Goal: Task Accomplishment & Management: Complete application form

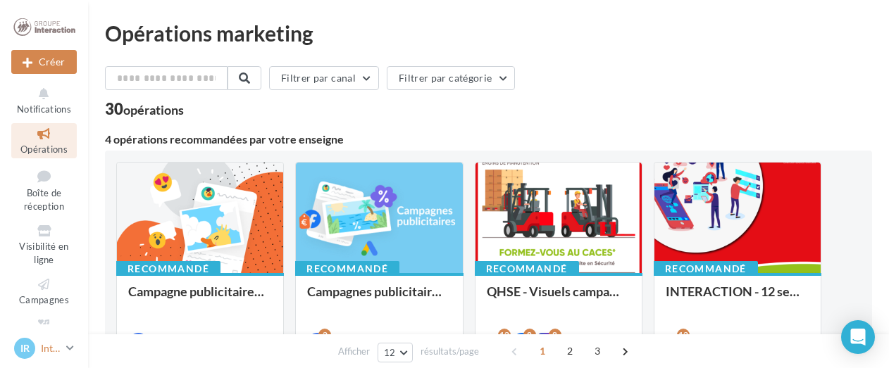
click at [68, 347] on icon at bounding box center [70, 348] width 8 height 12
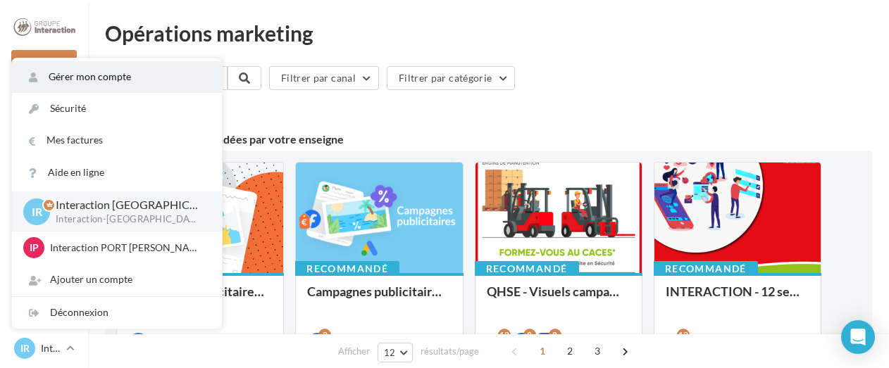
click at [128, 76] on link "Gérer mon compte" at bounding box center [117, 77] width 210 height 32
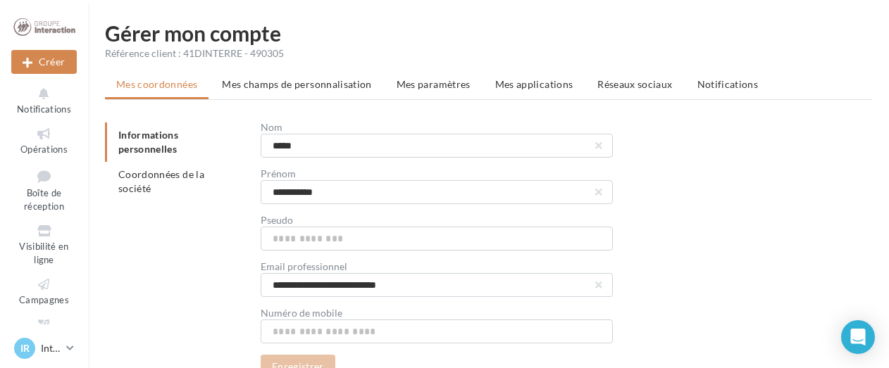
click at [626, 87] on span "Réseaux sociaux" at bounding box center [634, 84] width 75 height 12
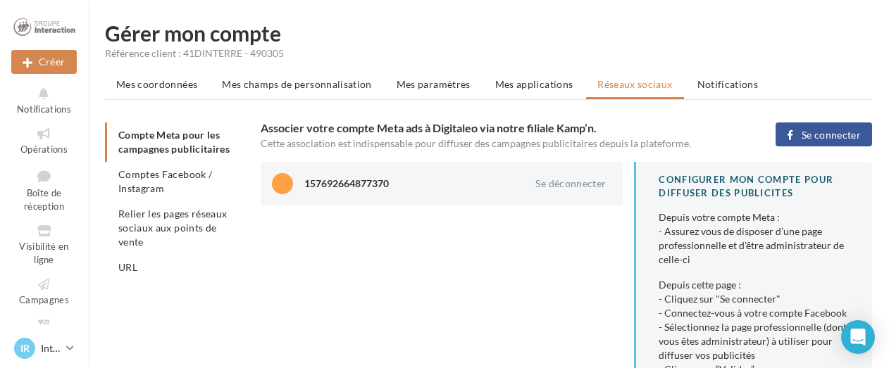
scroll to position [23, 0]
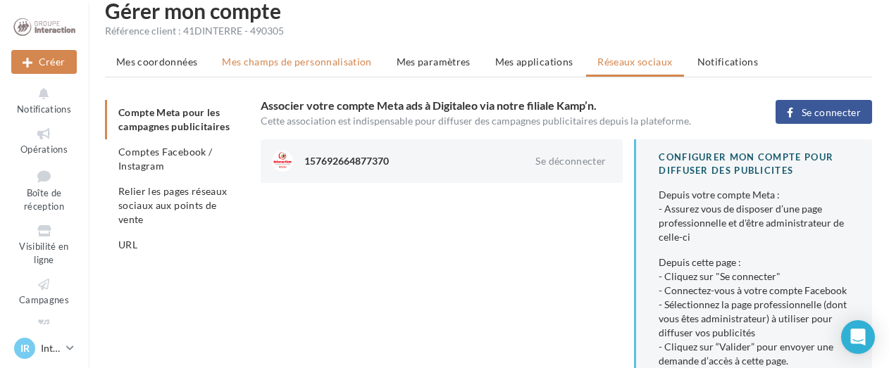
click at [309, 61] on span "Mes champs de personnalisation" at bounding box center [297, 62] width 150 height 12
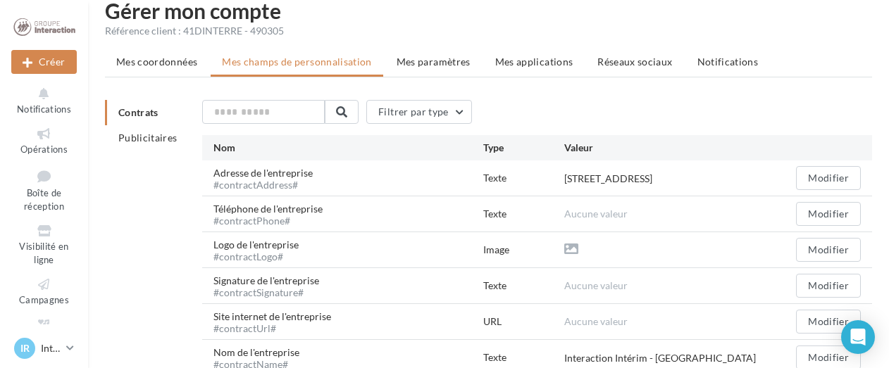
click at [154, 139] on span "Publicitaires" at bounding box center [147, 138] width 59 height 12
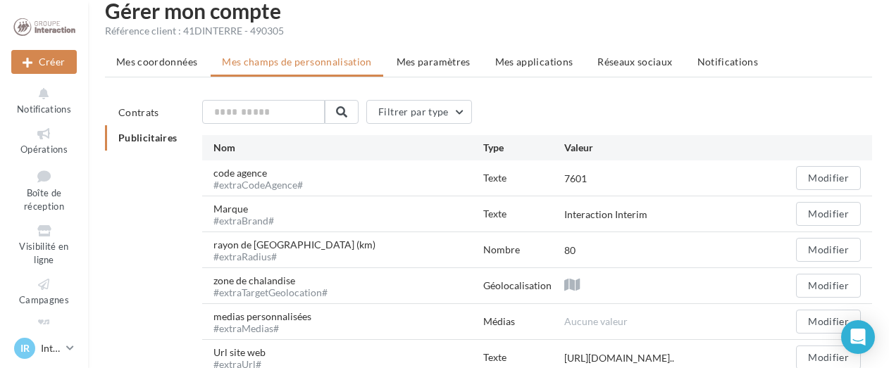
scroll to position [93, 0]
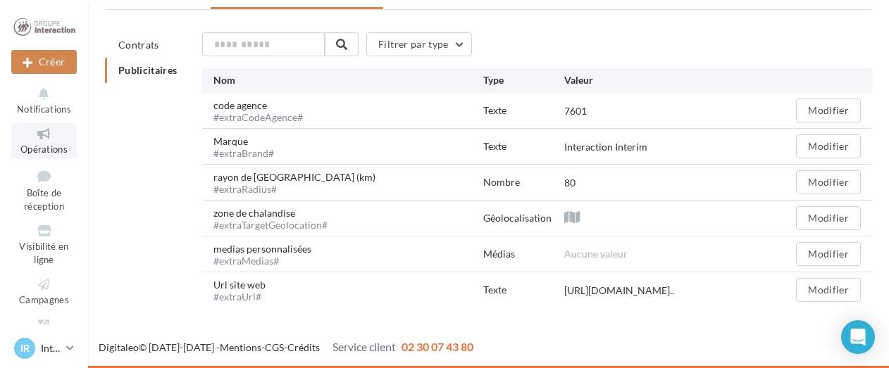
click at [30, 142] on link "Opérations" at bounding box center [44, 140] width 66 height 35
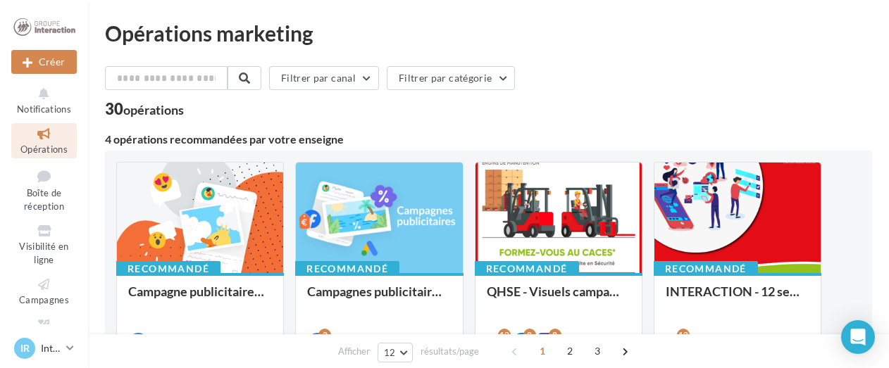
scroll to position [70, 0]
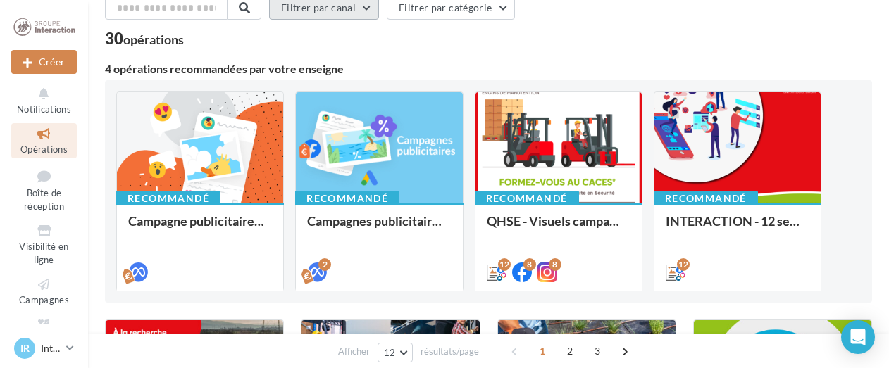
click at [349, 10] on button "Filtrer par canal" at bounding box center [324, 8] width 110 height 24
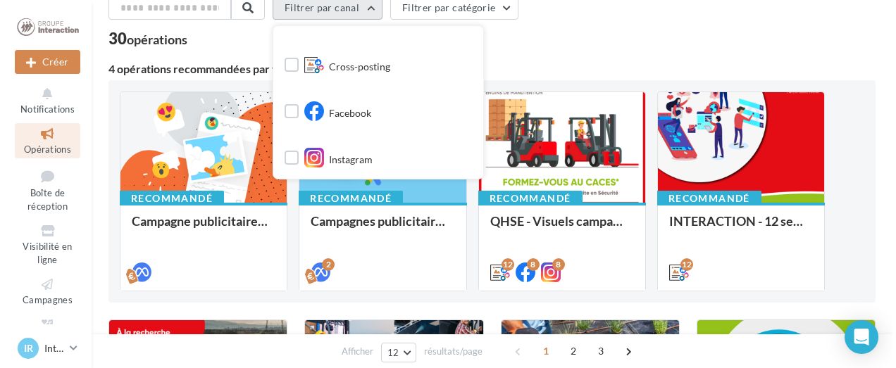
scroll to position [0, 0]
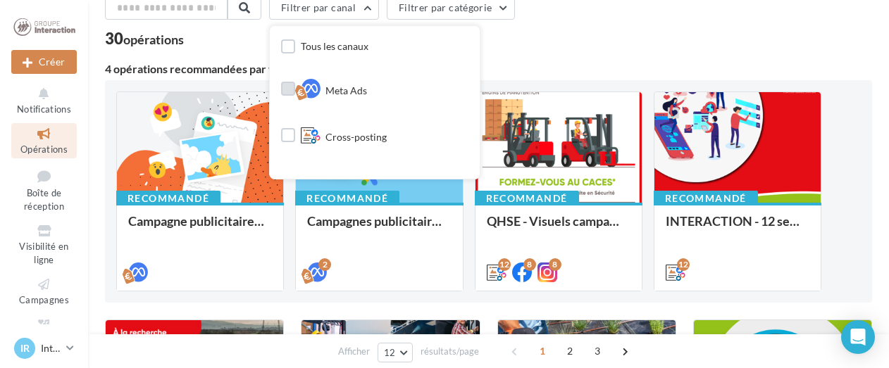
click at [292, 88] on label at bounding box center [288, 89] width 14 height 14
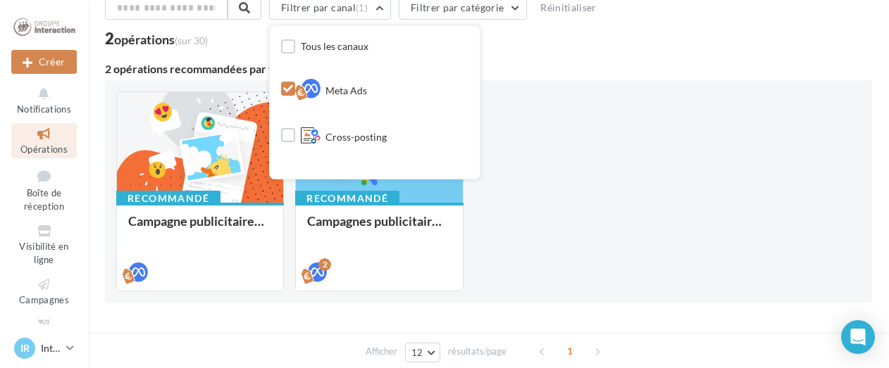
click at [607, 55] on div "Filtrer par canal (1) Tous les canaux Meta Ads Cross-posting Facebook Instagram…" at bounding box center [488, 180] width 767 height 369
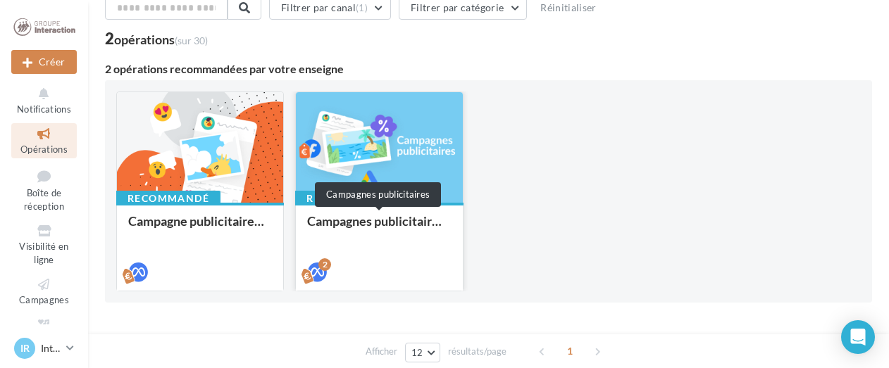
click at [395, 218] on div "Campagnes publicitaires" at bounding box center [379, 228] width 144 height 28
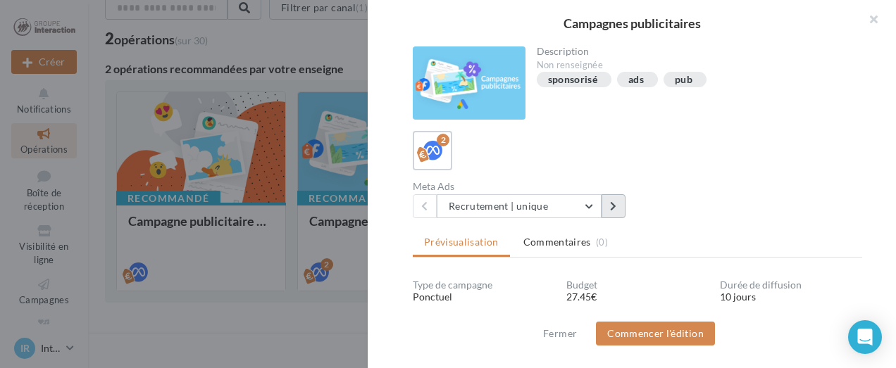
click at [619, 206] on button at bounding box center [614, 206] width 24 height 24
click at [592, 216] on button "Recrutement | multiple" at bounding box center [519, 206] width 165 height 24
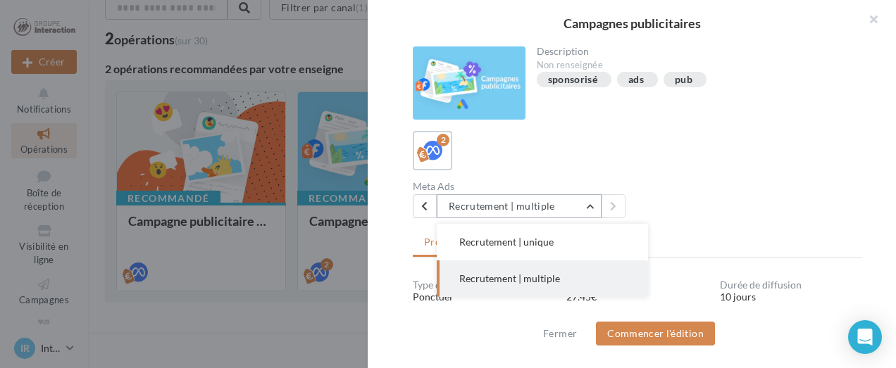
click at [594, 210] on button "Recrutement | multiple" at bounding box center [519, 206] width 165 height 24
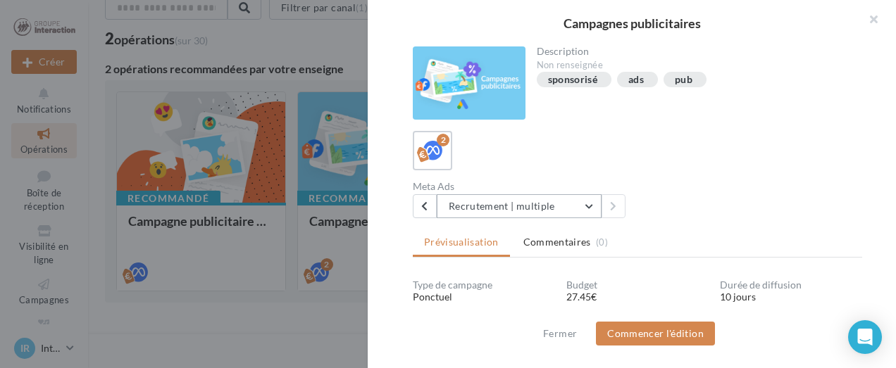
click at [594, 210] on button "Recrutement | multiple" at bounding box center [519, 206] width 165 height 24
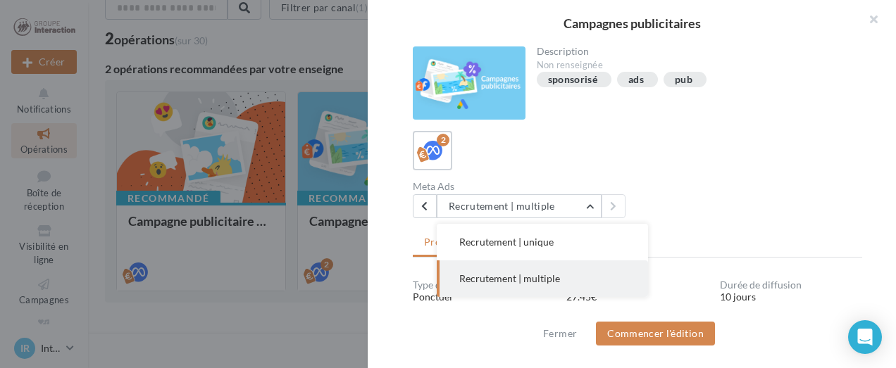
click at [635, 168] on div "2" at bounding box center [637, 150] width 449 height 39
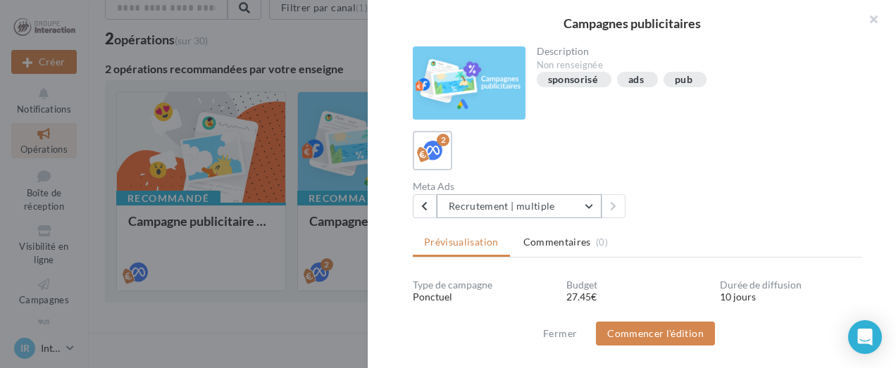
click at [590, 201] on button "Recrutement | multiple" at bounding box center [519, 206] width 165 height 24
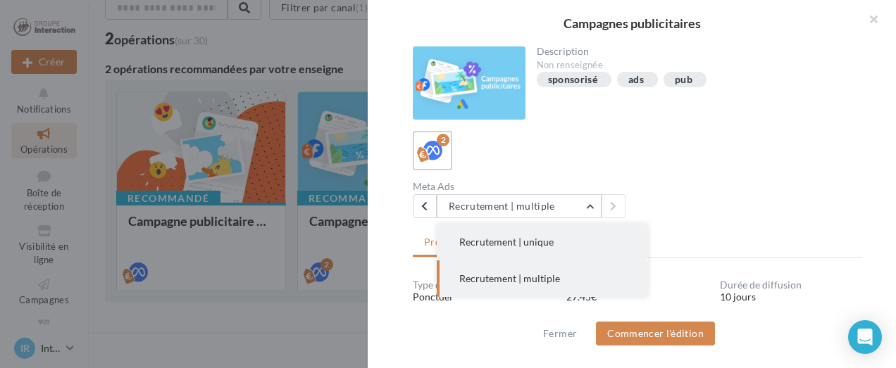
click at [552, 238] on span "Recrutement | unique" at bounding box center [506, 242] width 94 height 12
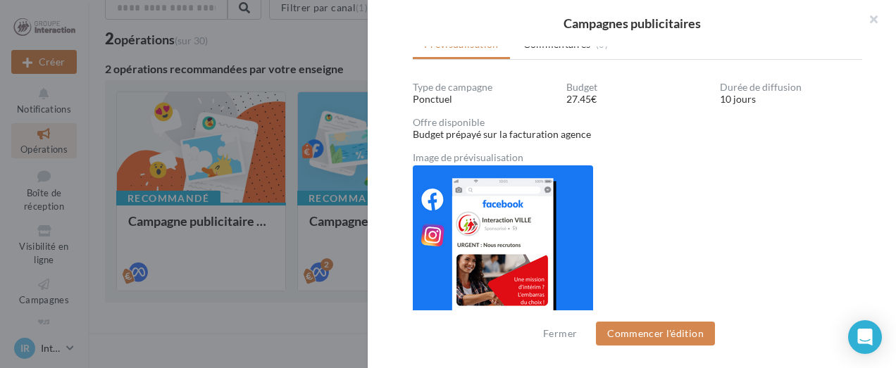
scroll to position [57, 0]
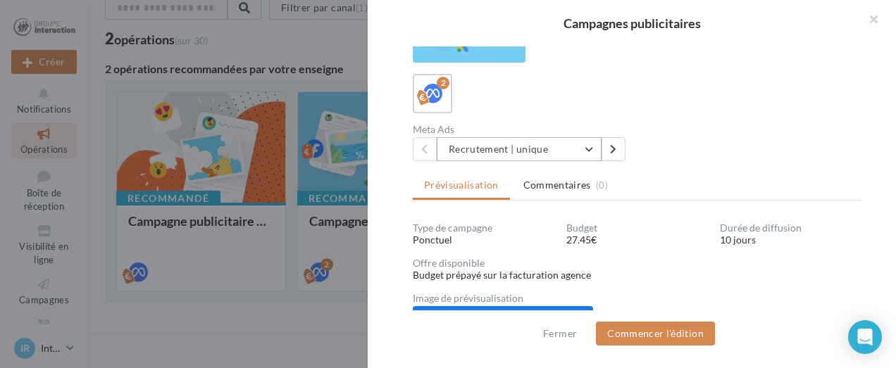
click at [592, 145] on button "Recrutement | unique" at bounding box center [519, 149] width 165 height 24
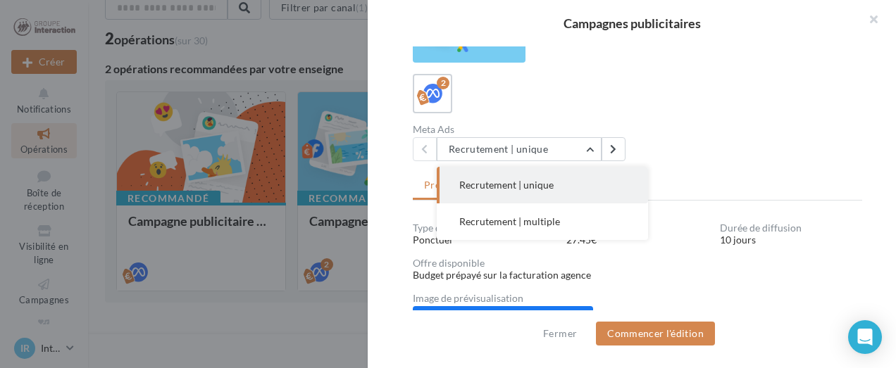
click at [581, 185] on button "Recrutement | unique" at bounding box center [542, 185] width 211 height 37
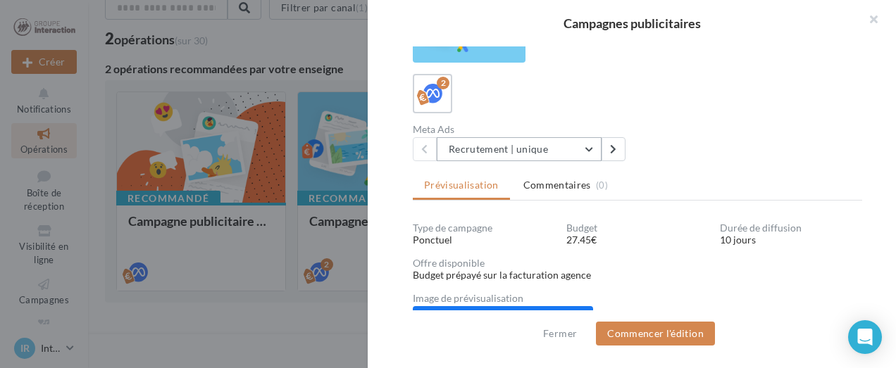
click at [592, 151] on button "Recrutement | unique" at bounding box center [519, 149] width 165 height 24
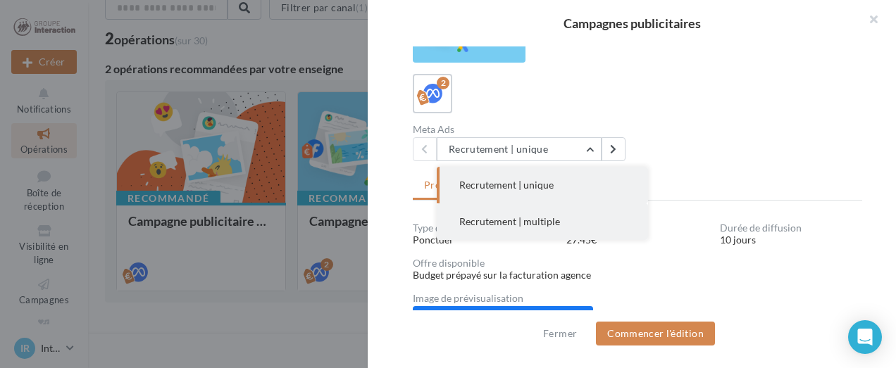
click at [561, 217] on button "Recrutement | multiple" at bounding box center [542, 222] width 211 height 37
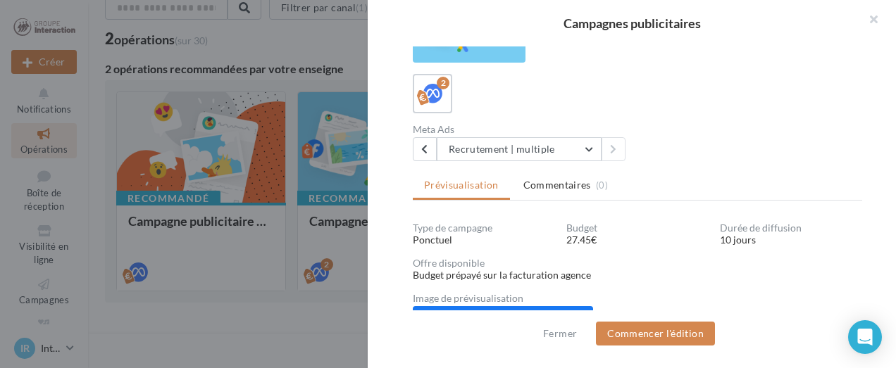
scroll to position [128, 0]
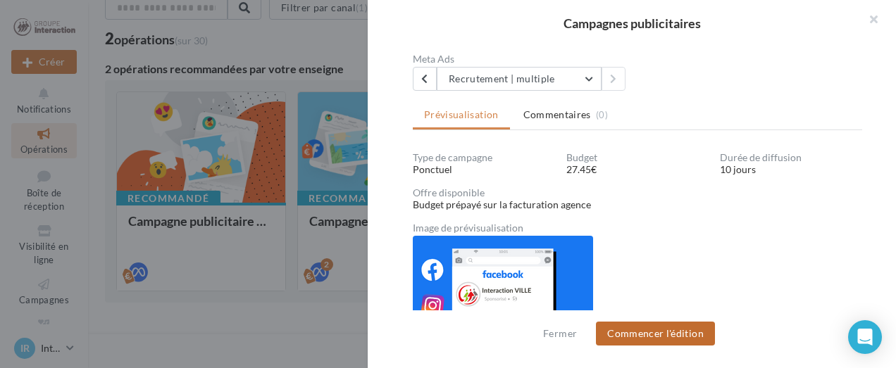
click at [643, 328] on button "Commencer l'édition" at bounding box center [655, 334] width 119 height 24
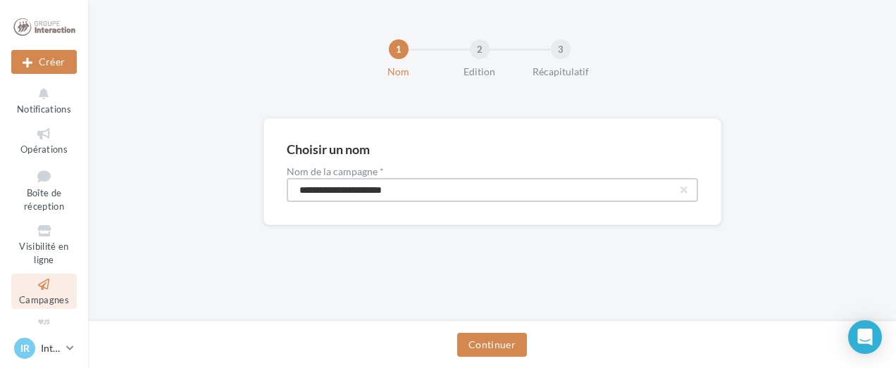
click at [546, 185] on input "**********" at bounding box center [492, 190] width 411 height 24
click at [501, 183] on input "**********" at bounding box center [492, 190] width 411 height 24
type input "**********"
click at [505, 342] on button "Continuer" at bounding box center [492, 345] width 70 height 24
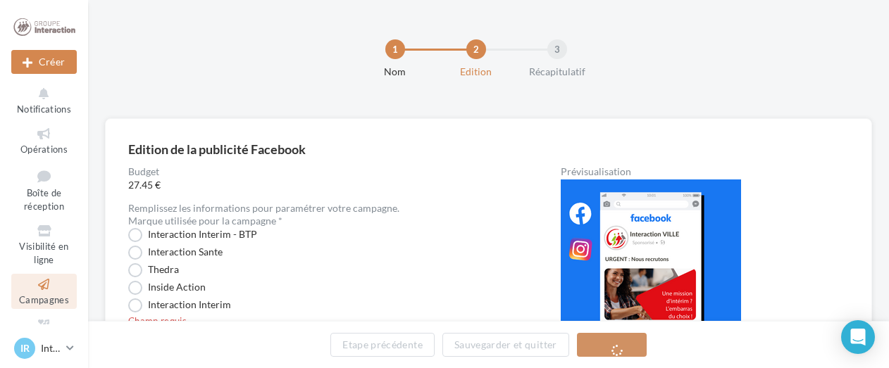
scroll to position [70, 0]
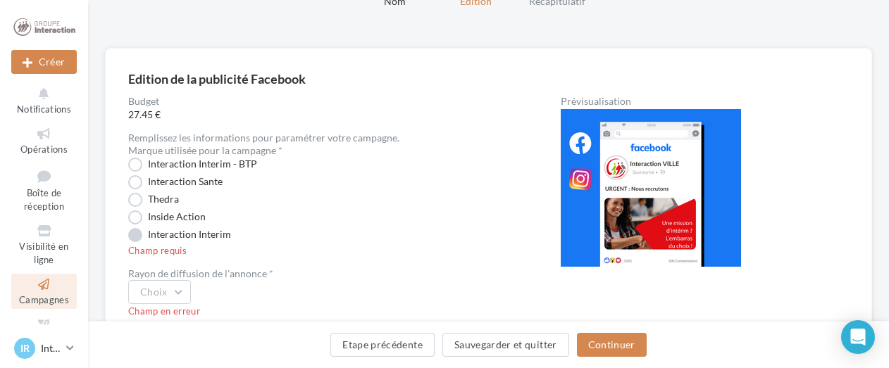
click at [206, 235] on label "Interaction Interim" at bounding box center [179, 235] width 103 height 14
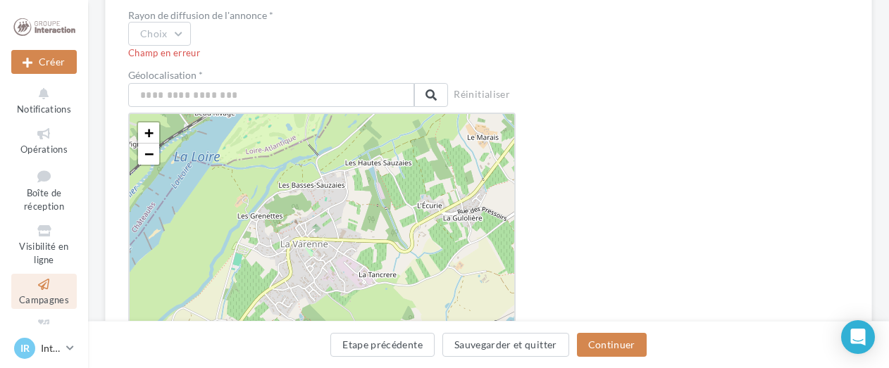
scroll to position [1902, 0]
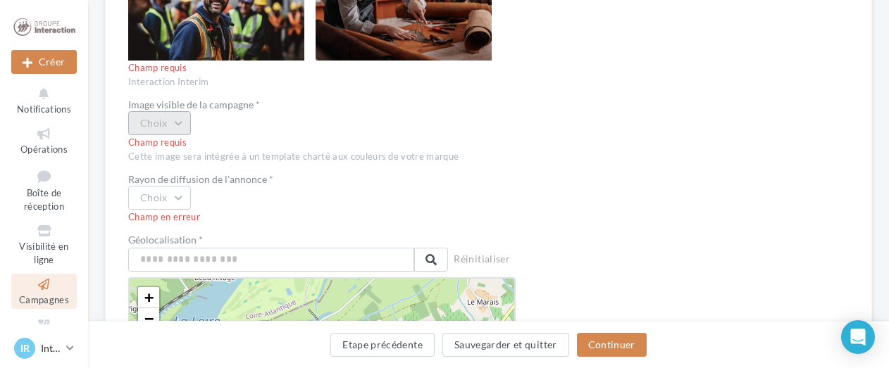
click at [187, 120] on button "Choix" at bounding box center [159, 123] width 63 height 24
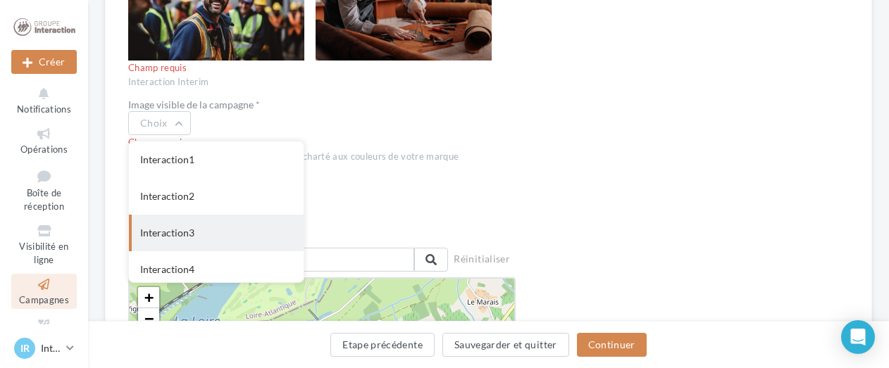
click at [190, 230] on div "Interaction3" at bounding box center [216, 233] width 175 height 37
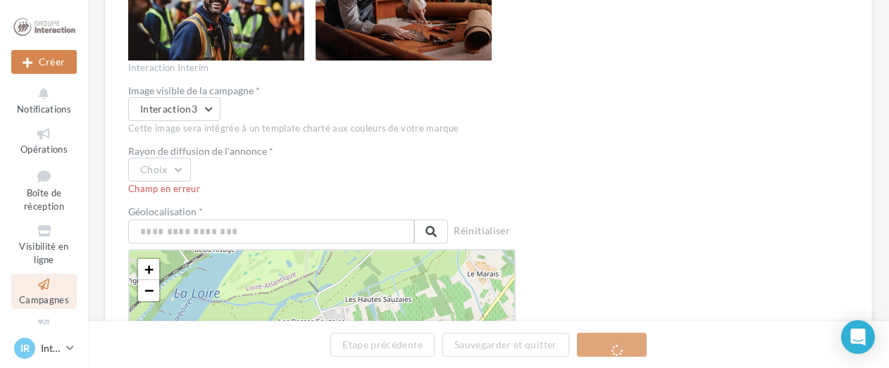
click at [173, 194] on div "Champ en erreur" at bounding box center [321, 189] width 387 height 13
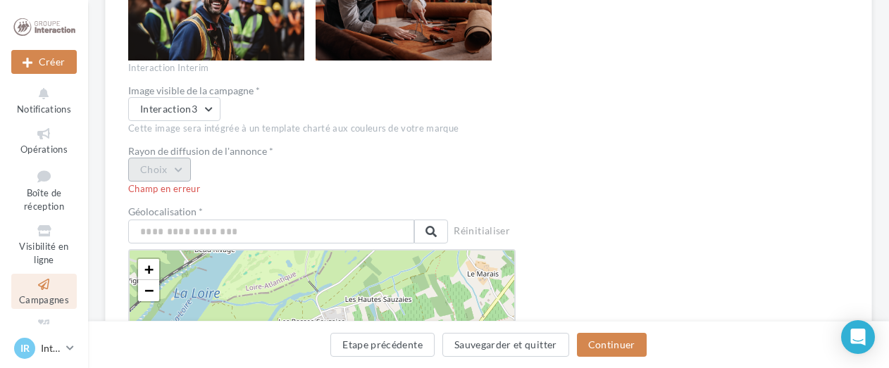
click at [182, 168] on button "Choix" at bounding box center [159, 170] width 63 height 24
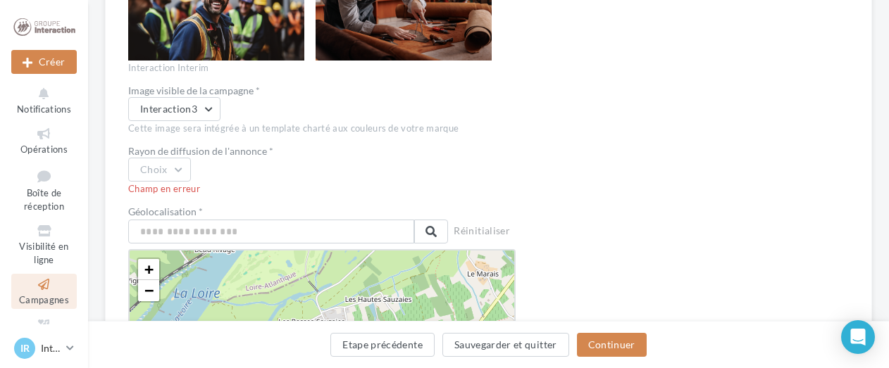
scroll to position [2113, 0]
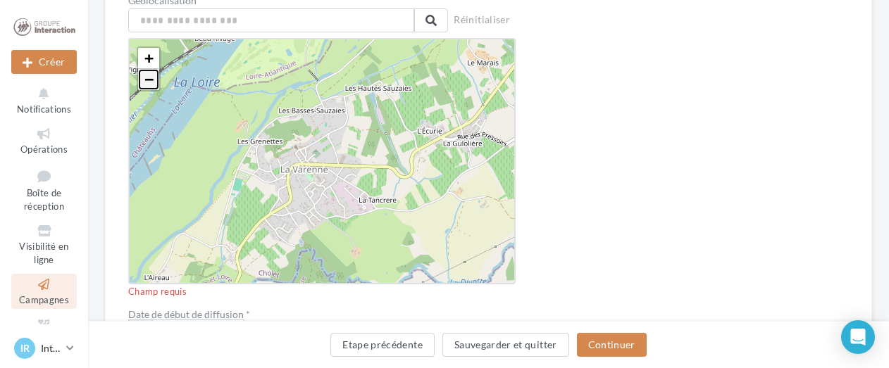
click at [157, 86] on link "−" at bounding box center [148, 79] width 21 height 21
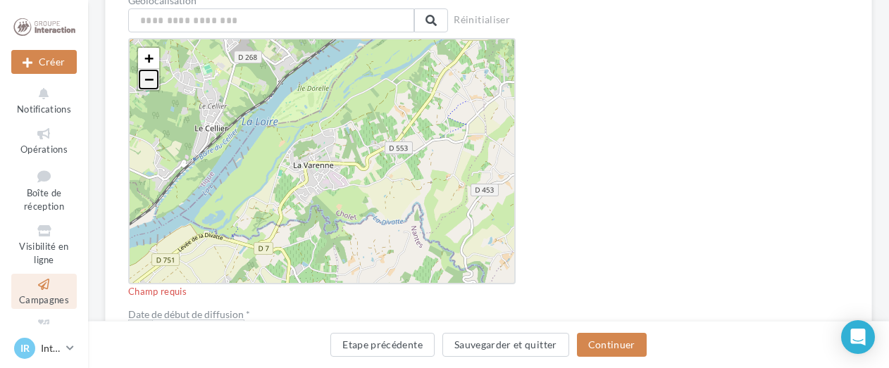
click at [157, 86] on link "−" at bounding box center [148, 79] width 21 height 21
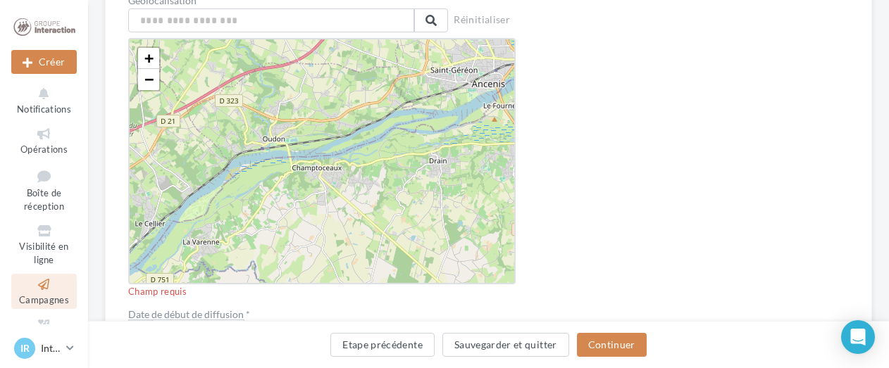
drag, startPoint x: 346, startPoint y: 104, endPoint x: 232, endPoint y: 178, distance: 135.6
click at [232, 178] on div "+ − Leaflet" at bounding box center [321, 161] width 387 height 247
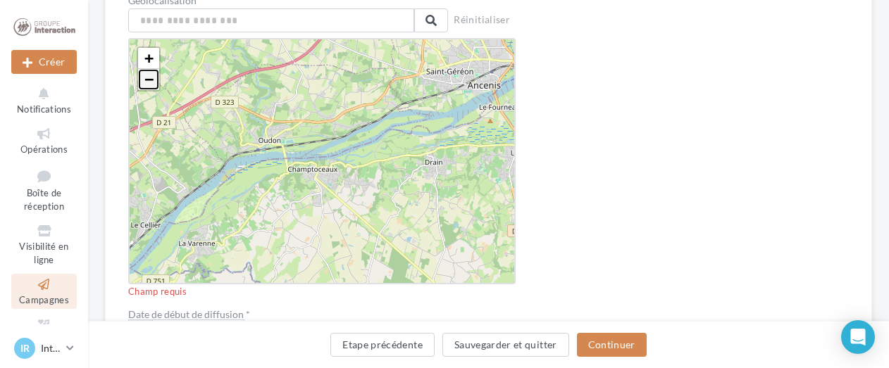
click at [150, 83] on span "−" at bounding box center [148, 79] width 9 height 18
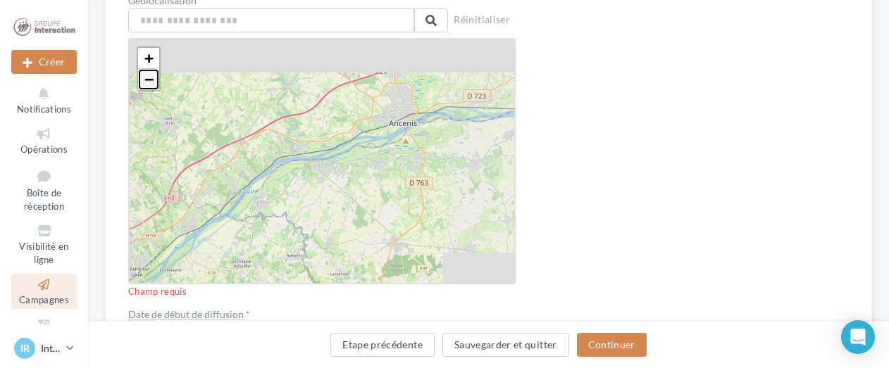
click at [150, 83] on span "−" at bounding box center [148, 79] width 9 height 18
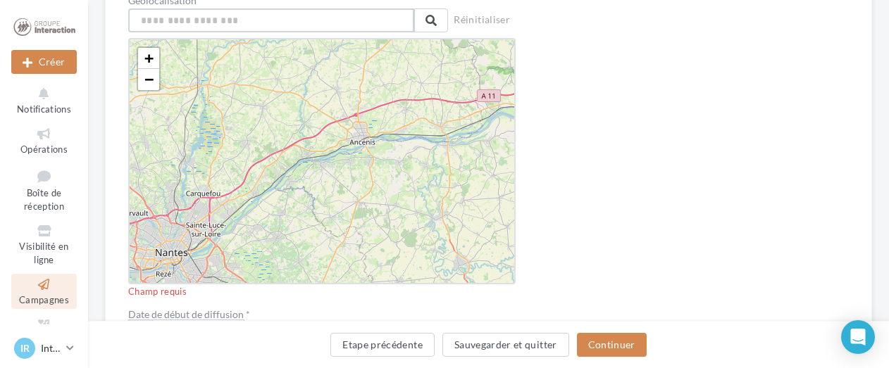
click at [227, 25] on input "text" at bounding box center [271, 20] width 286 height 24
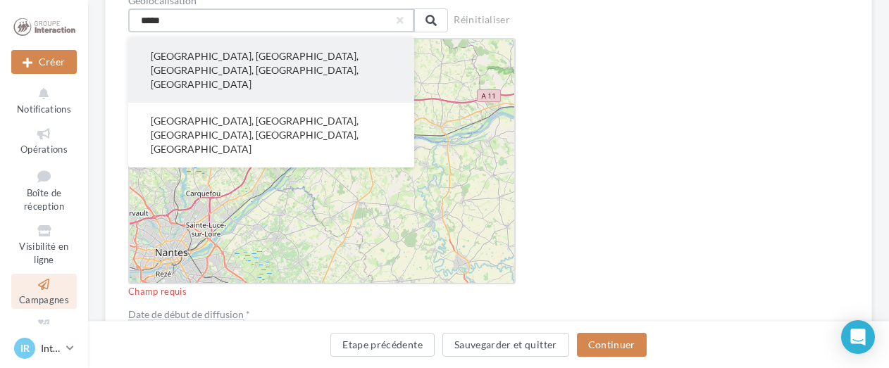
type input "*****"
click at [231, 49] on button "Rouen, Seine-Maritime, Normandie, France métropolitaine, France" at bounding box center [271, 70] width 286 height 65
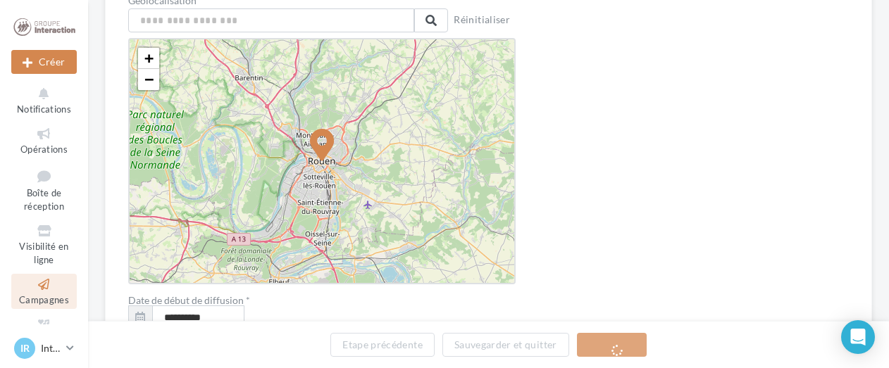
scroll to position [2043, 0]
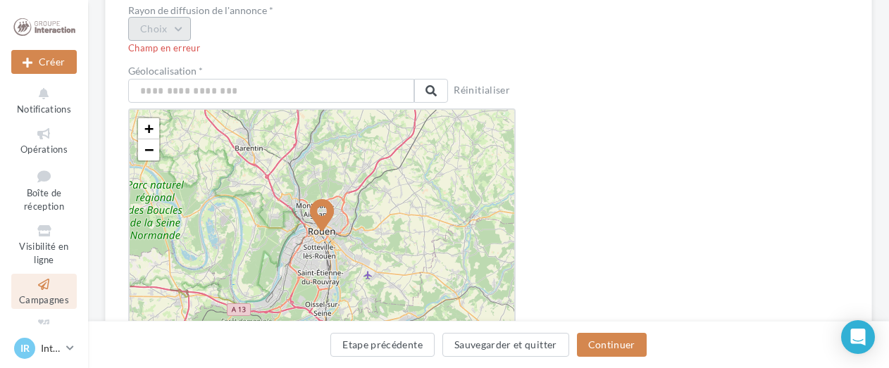
click at [182, 28] on button "Choix" at bounding box center [159, 29] width 63 height 24
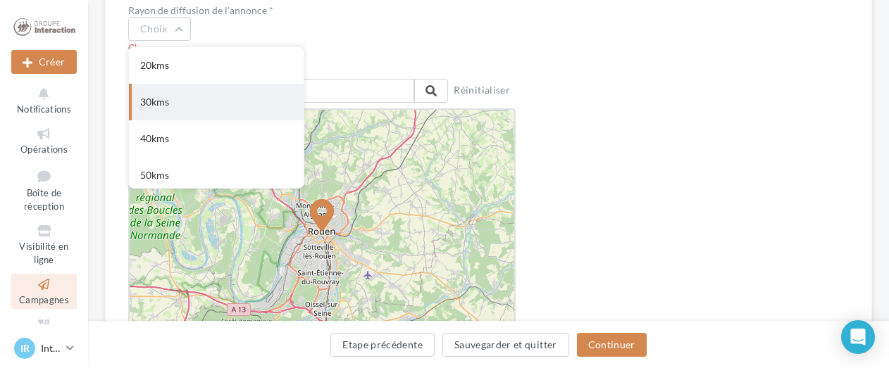
click at [177, 103] on div "30kms" at bounding box center [216, 102] width 175 height 37
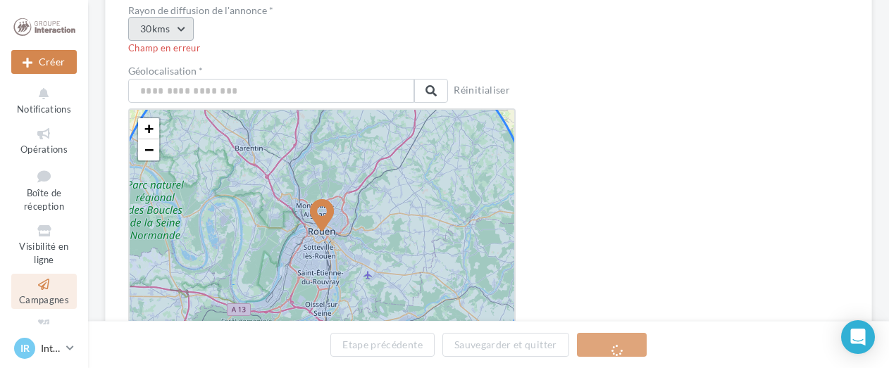
click at [175, 25] on button "30kms" at bounding box center [161, 29] width 66 height 24
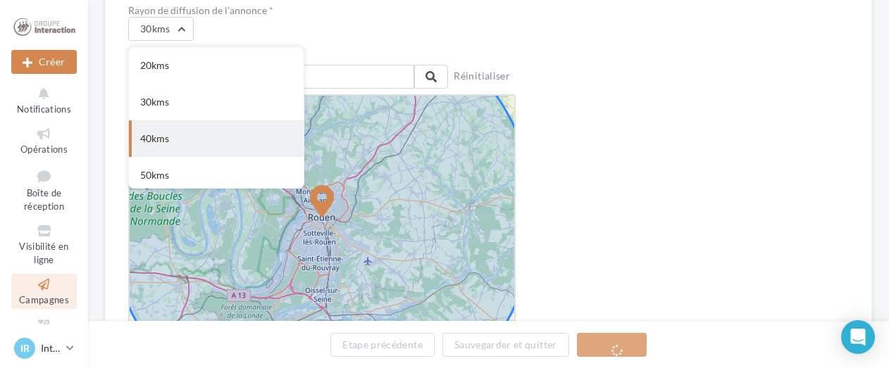
click at [170, 133] on div "40kms" at bounding box center [216, 138] width 175 height 37
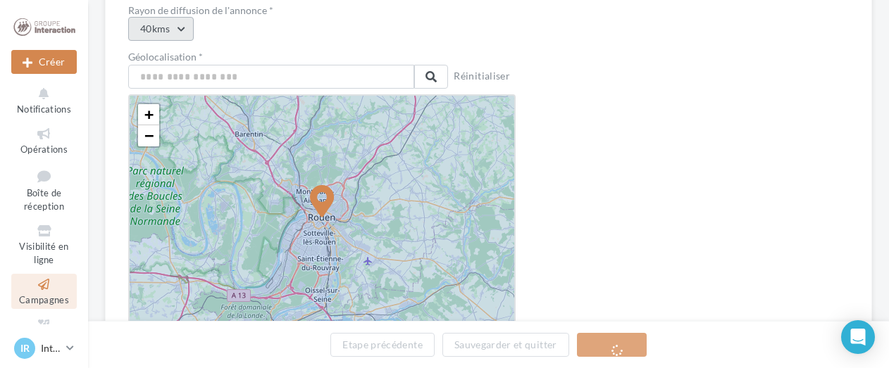
click at [178, 25] on button "40kms" at bounding box center [161, 29] width 66 height 24
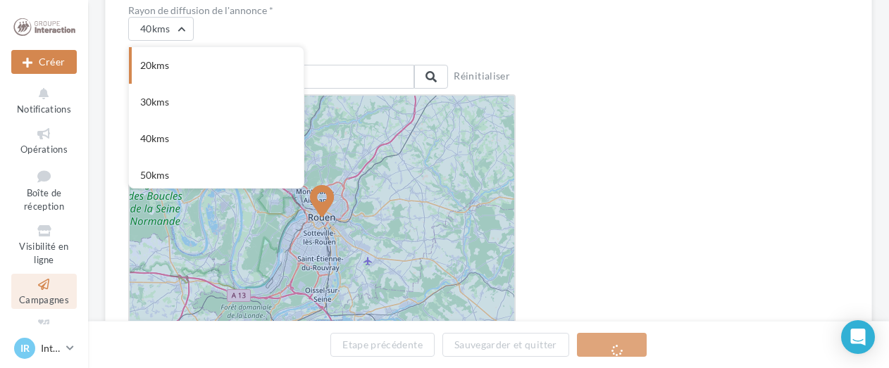
click at [220, 68] on div "20kms" at bounding box center [216, 65] width 175 height 37
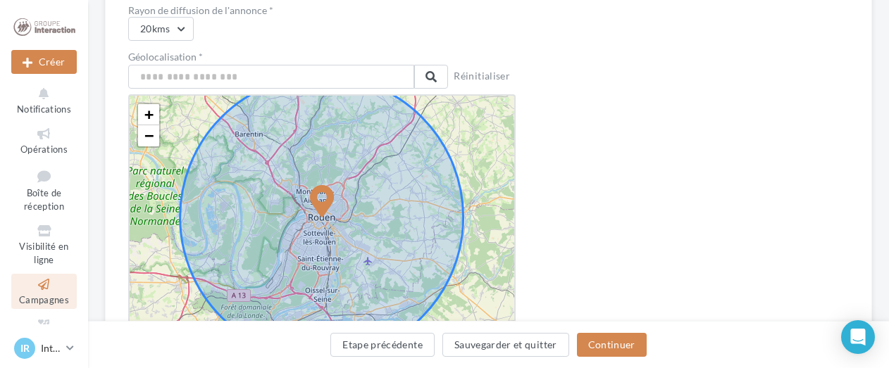
scroll to position [2113, 0]
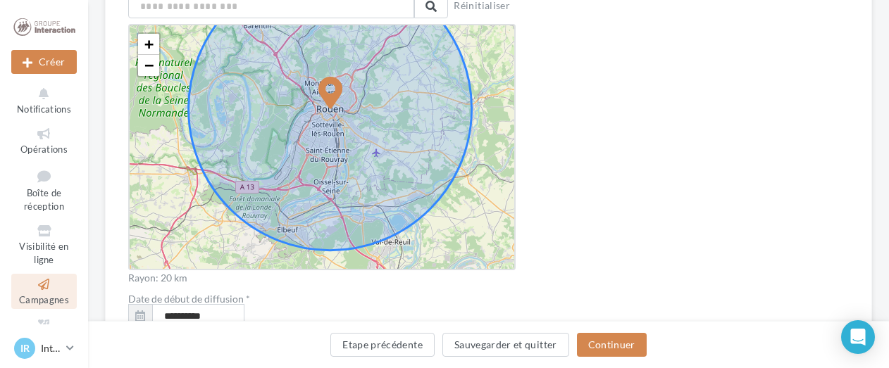
drag, startPoint x: 340, startPoint y: 125, endPoint x: 348, endPoint y: 87, distance: 39.0
click at [348, 87] on icon at bounding box center [330, 109] width 283 height 283
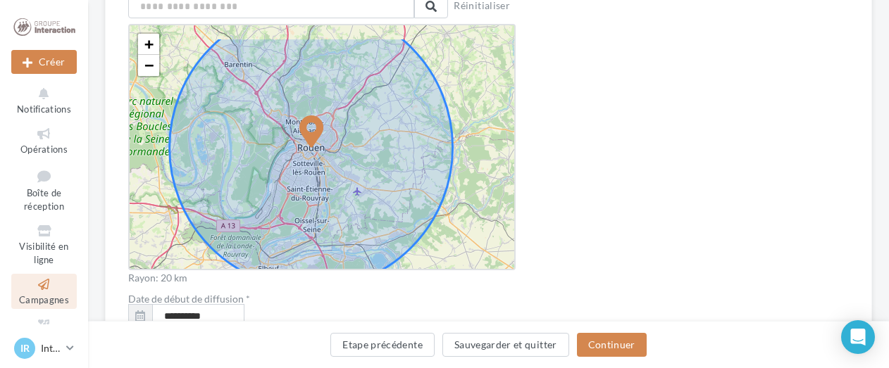
drag, startPoint x: 352, startPoint y: 82, endPoint x: 333, endPoint y: 121, distance: 43.2
click at [333, 121] on icon at bounding box center [311, 147] width 283 height 283
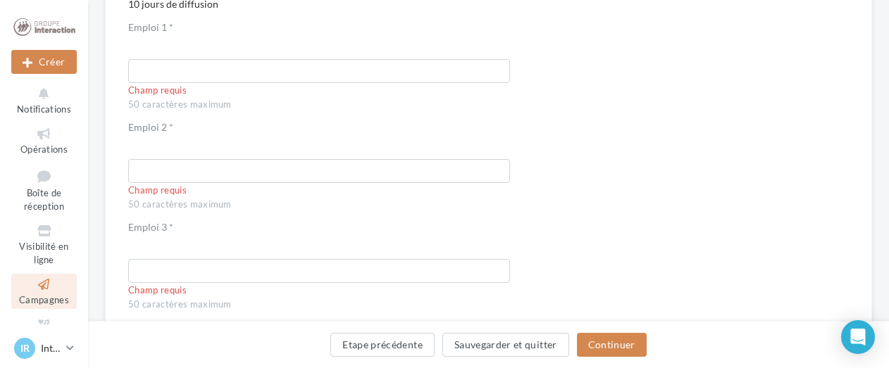
scroll to position [2395, 0]
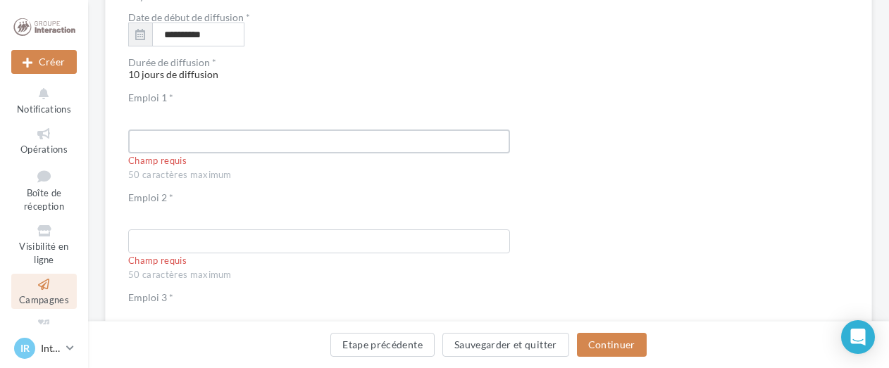
click at [316, 132] on input "text" at bounding box center [319, 142] width 382 height 24
click at [149, 37] on button "button" at bounding box center [140, 35] width 24 height 24
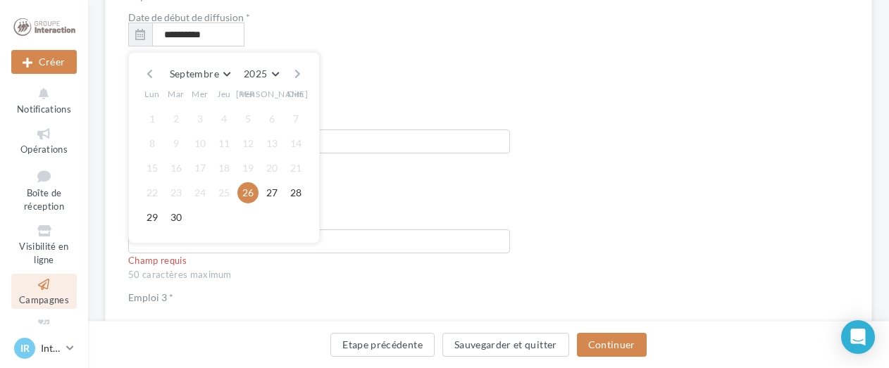
click at [159, 221] on button "29" at bounding box center [152, 217] width 21 height 21
type input "**********"
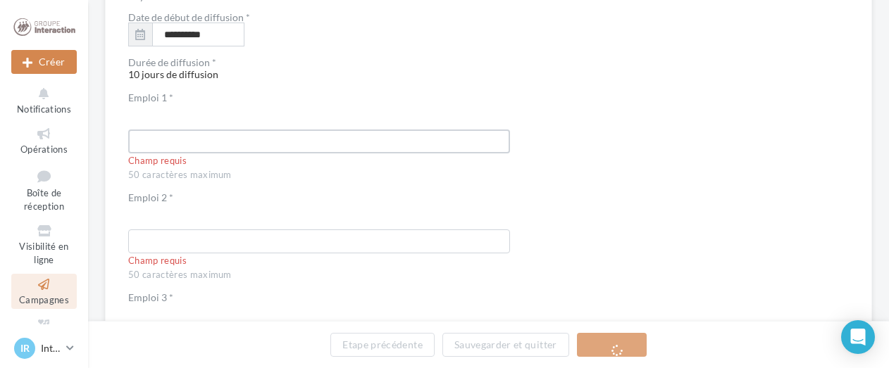
click at [340, 130] on input "text" at bounding box center [319, 142] width 382 height 24
click at [328, 136] on input "text" at bounding box center [319, 142] width 382 height 24
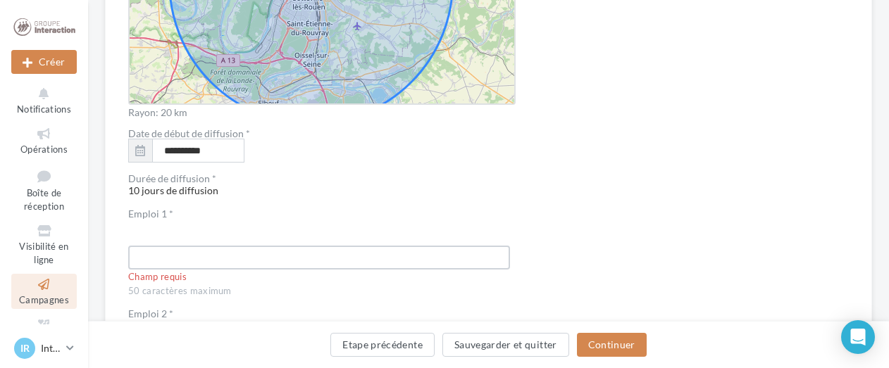
scroll to position [2490, 0]
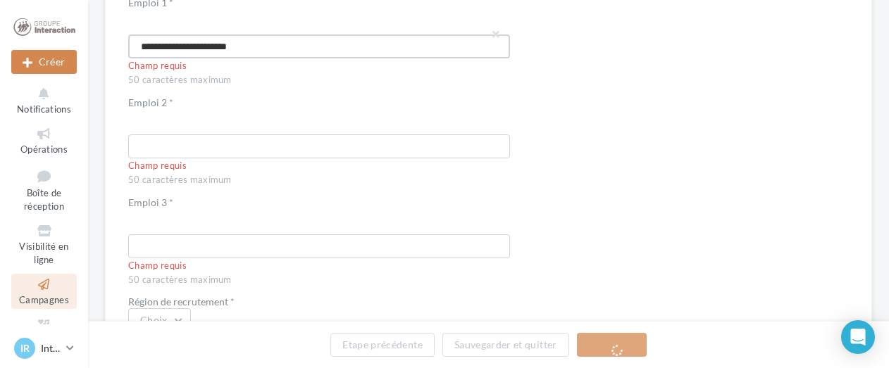
type input "**********"
click at [344, 145] on input "text" at bounding box center [319, 147] width 382 height 24
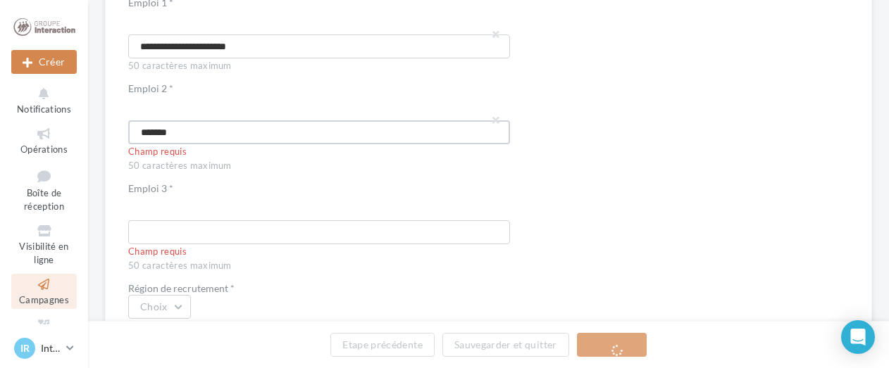
scroll to position [2561, 0]
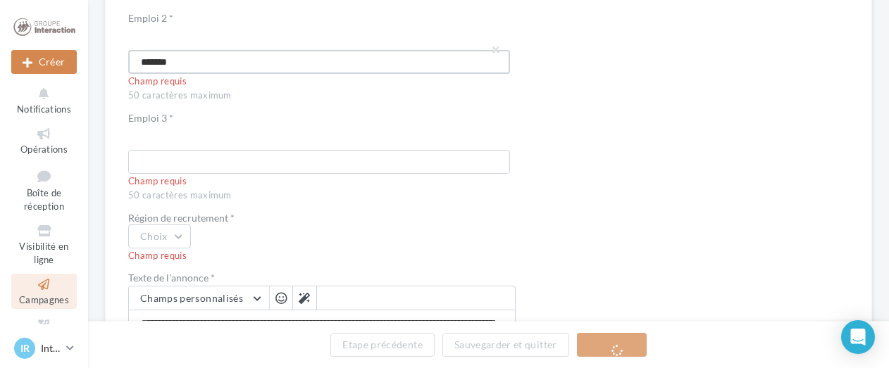
type input "*******"
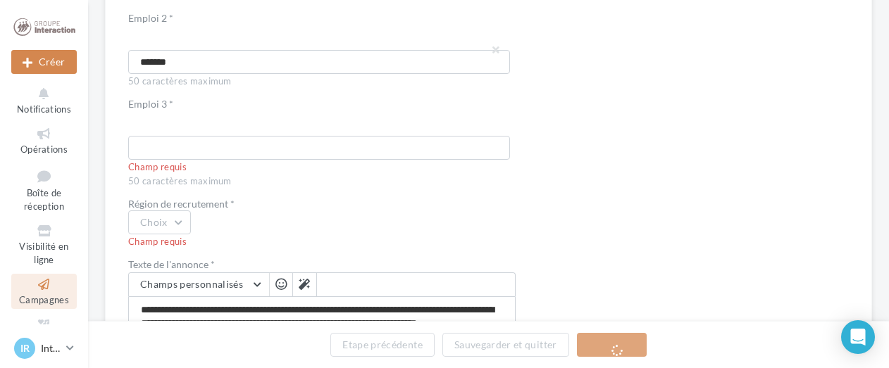
click at [259, 170] on div "Champ requis" at bounding box center [321, 167] width 387 height 13
click at [261, 147] on input "text" at bounding box center [319, 148] width 382 height 24
type input "**********"
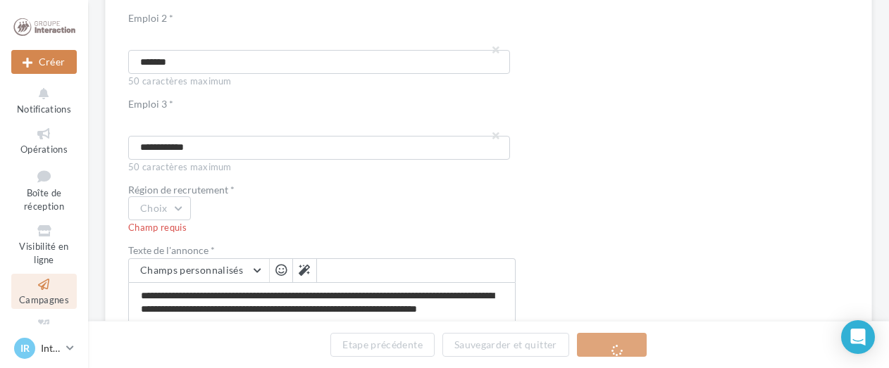
click at [292, 123] on div "Agent de tri" at bounding box center [319, 125] width 355 height 10
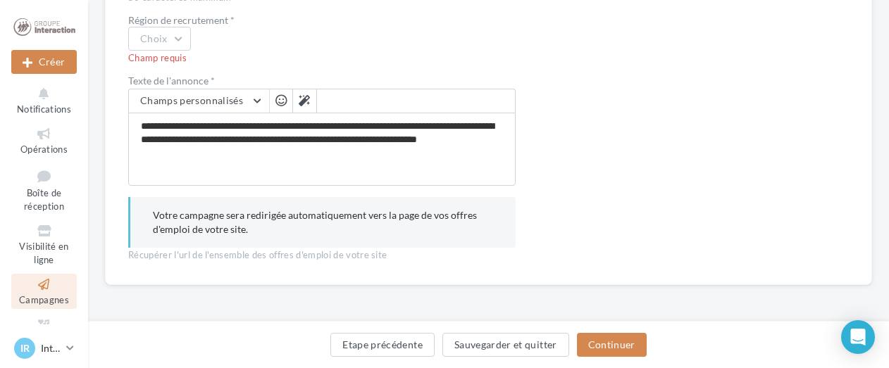
scroll to position [2660, 0]
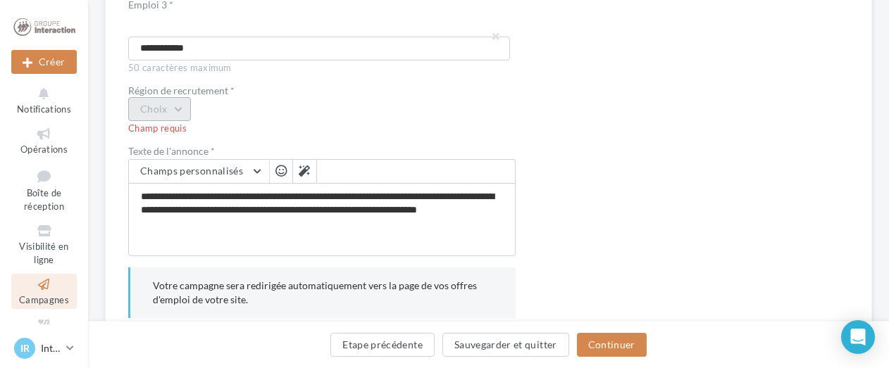
click at [181, 105] on button "Choix" at bounding box center [159, 109] width 63 height 24
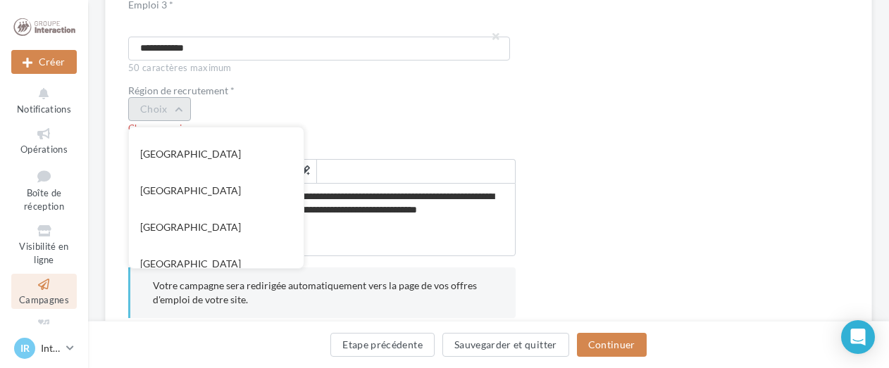
scroll to position [372, 0]
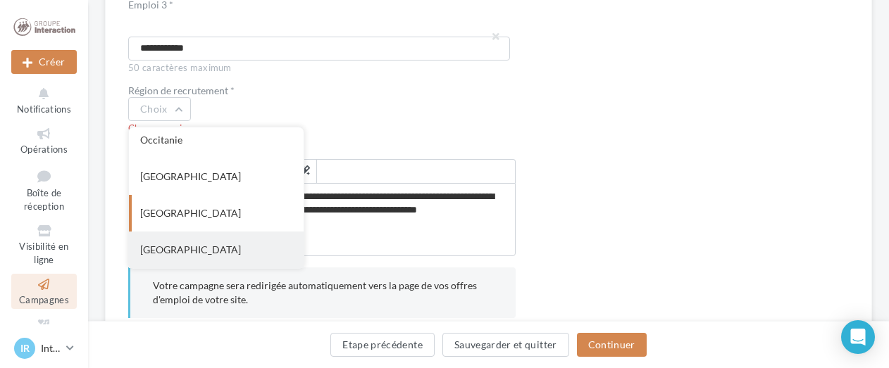
click at [223, 242] on div "Normandie" at bounding box center [216, 250] width 175 height 37
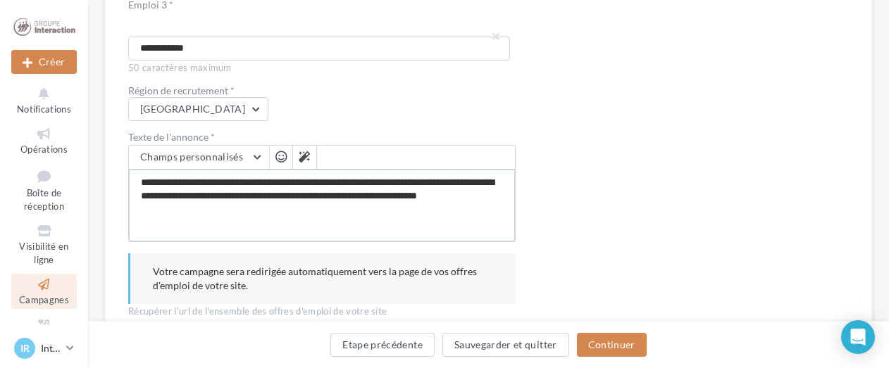
click at [329, 195] on textarea "**********" at bounding box center [321, 205] width 387 height 73
type textarea "**********"
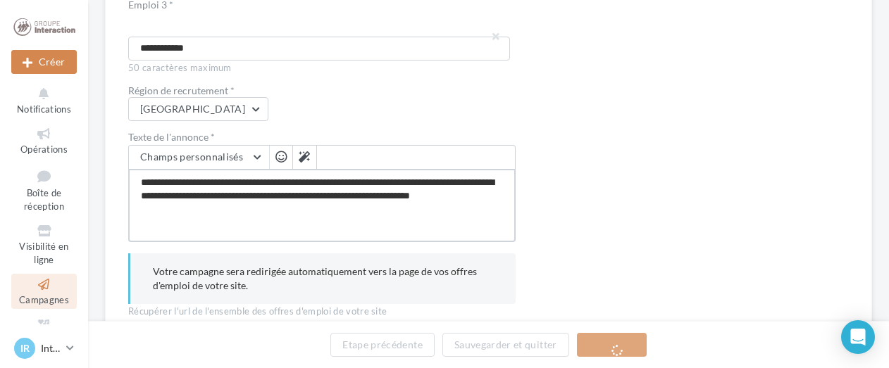
type textarea "**********"
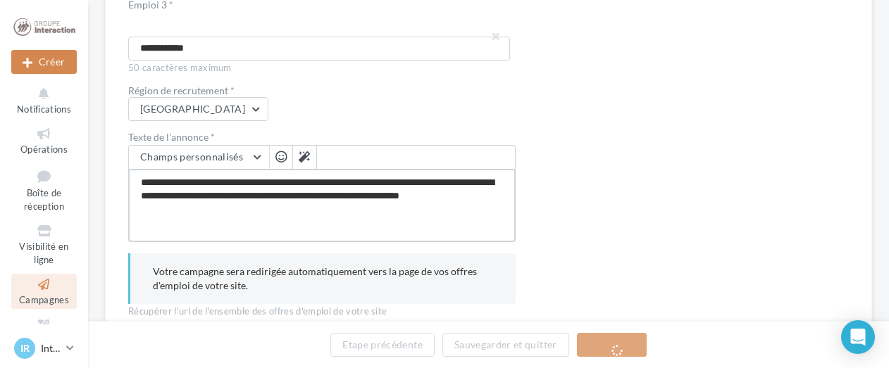
type textarea "**********"
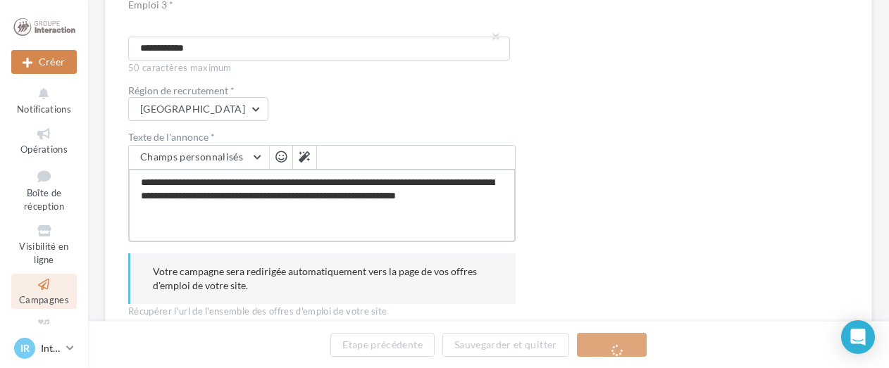
type textarea "**********"
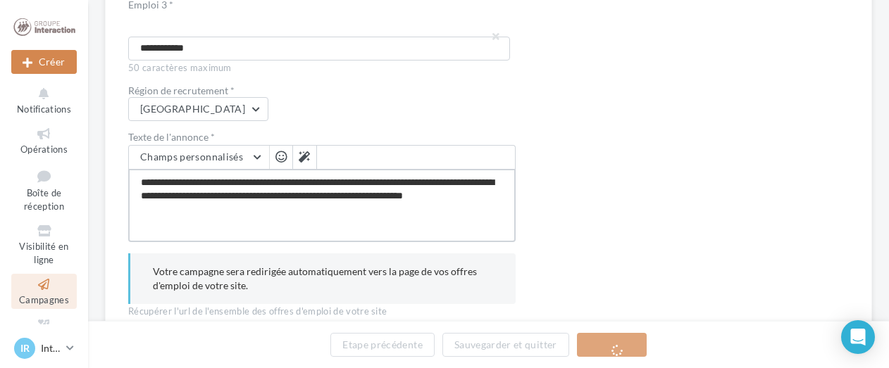
type textarea "**********"
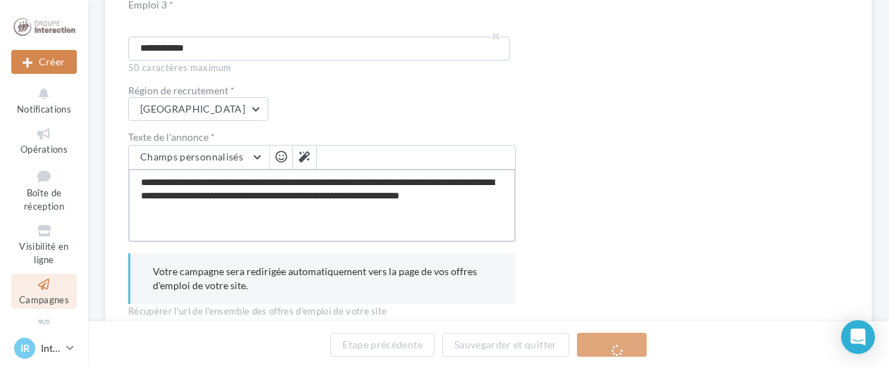
type textarea "**********"
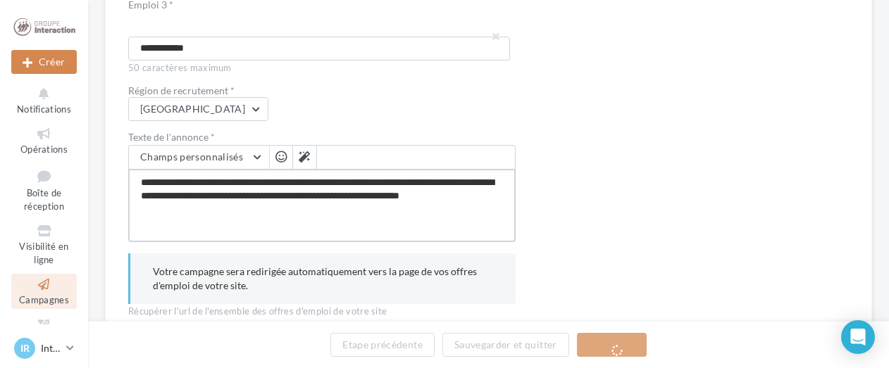
type textarea "**********"
click at [308, 208] on textarea "**********" at bounding box center [321, 205] width 387 height 73
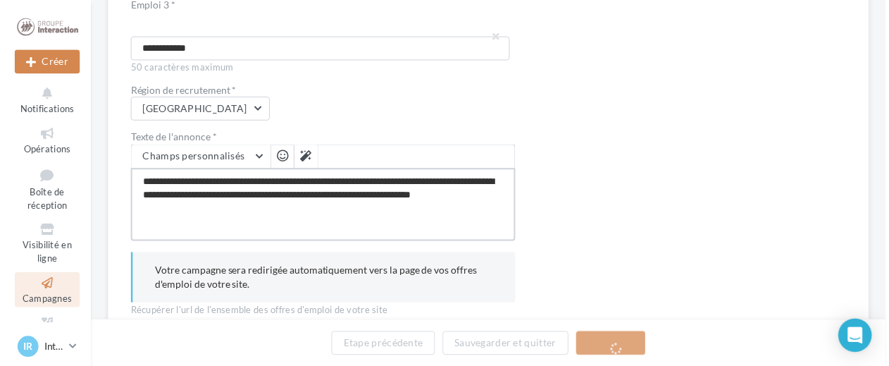
scroll to position [2716, 0]
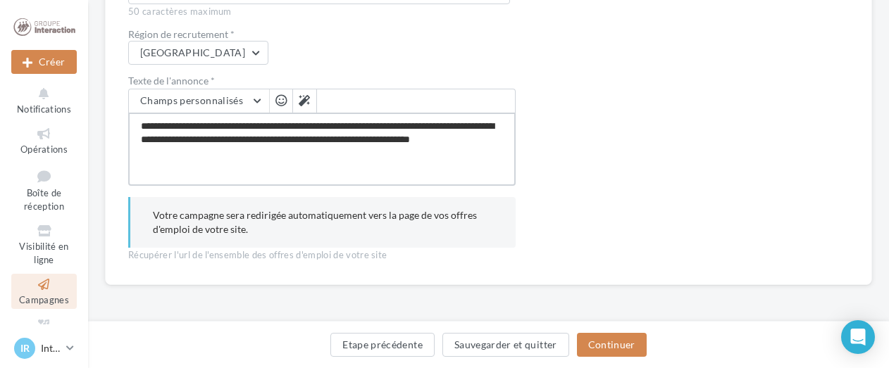
type textarea "**********"
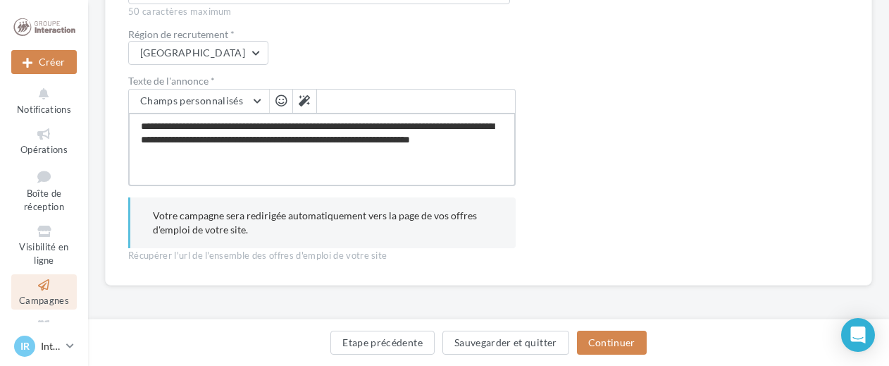
click at [305, 159] on textarea "**********" at bounding box center [321, 149] width 387 height 73
type textarea "**********"
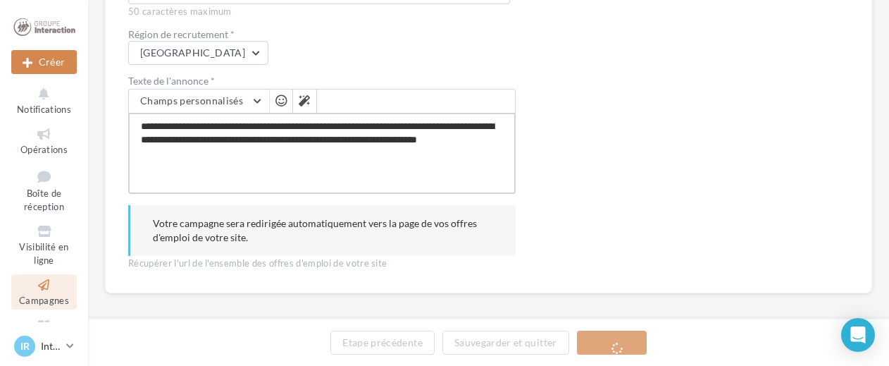
paste textarea "**********"
type textarea "**********"
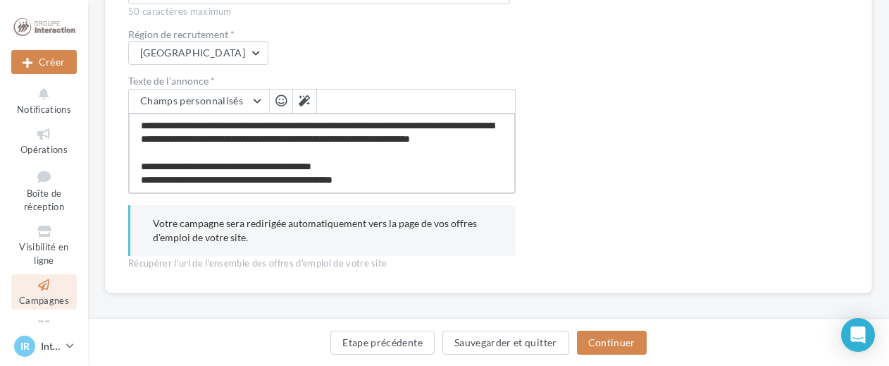
scroll to position [2727, 0]
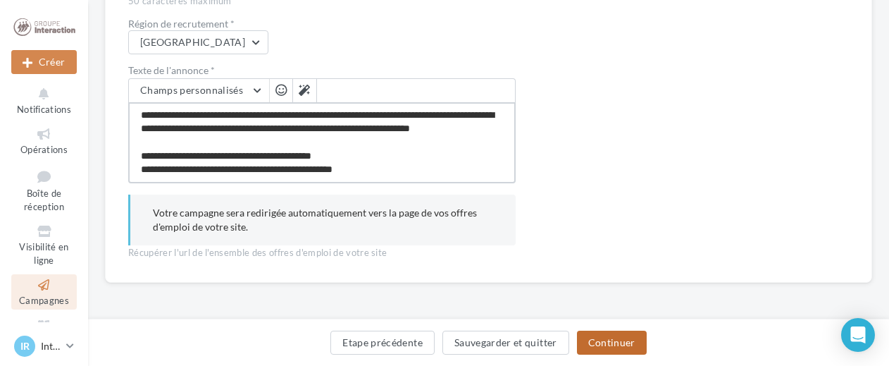
type textarea "**********"
click at [602, 338] on button "Continuer" at bounding box center [612, 342] width 70 height 24
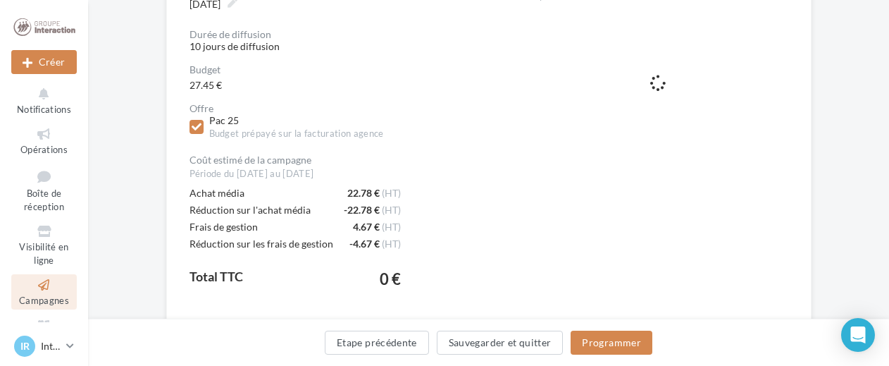
scroll to position [299, 0]
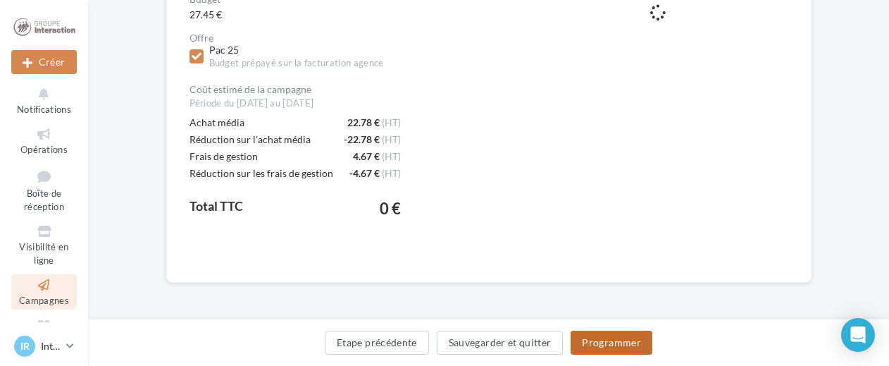
click at [597, 343] on button "Programmer" at bounding box center [612, 342] width 82 height 24
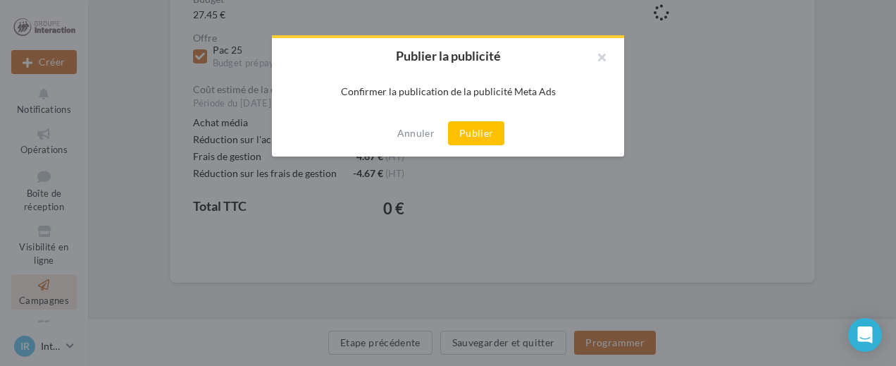
click at [490, 128] on button "Publier" at bounding box center [476, 133] width 56 height 24
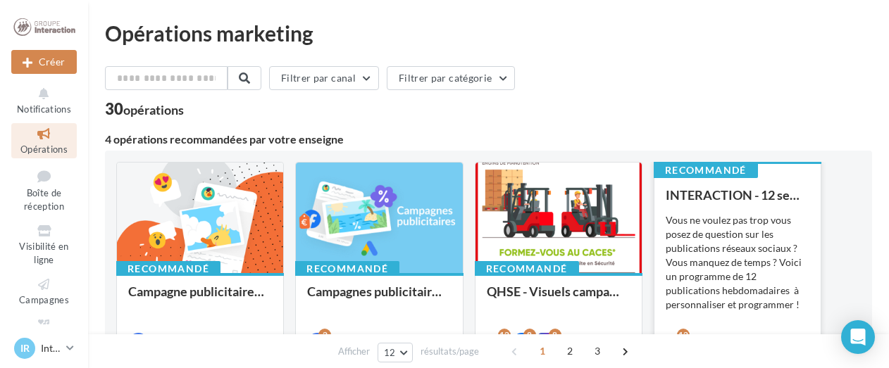
click at [754, 248] on div "Vous ne voulez pas trop vous posez de question sur les publications réseaux soc…" at bounding box center [738, 262] width 144 height 99
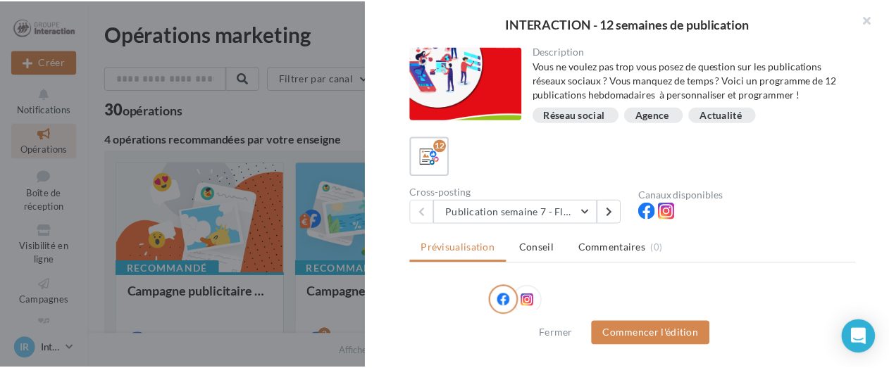
scroll to position [211, 0]
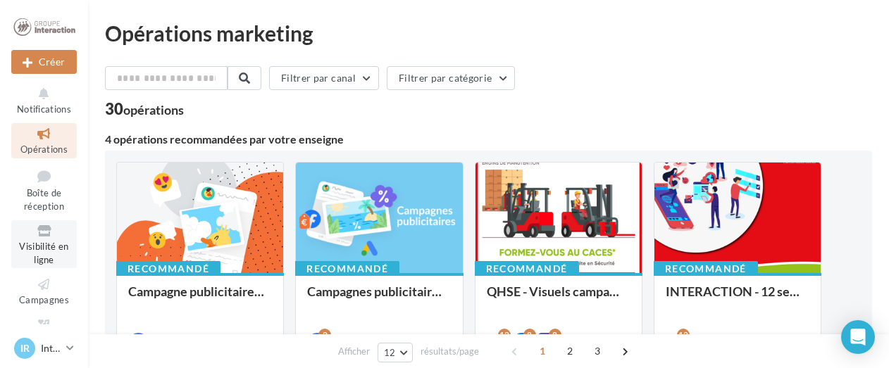
scroll to position [71, 0]
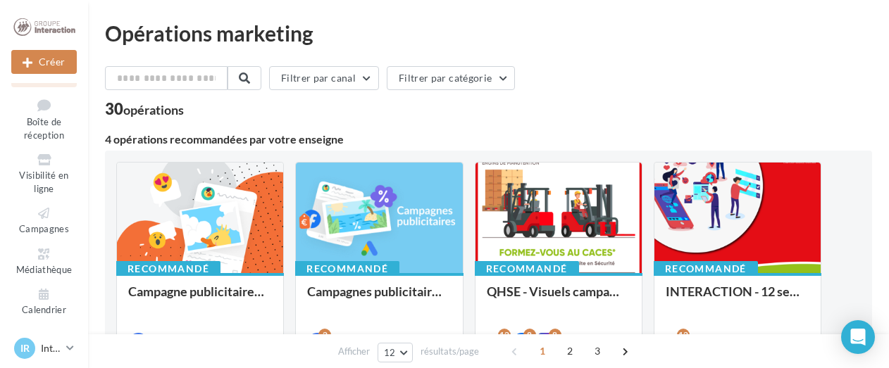
click at [42, 282] on ul "Opérations Boîte de réception Visibilité en ligne Campagnes Médiathèque Calendr…" at bounding box center [44, 185] width 77 height 278
click at [32, 290] on icon at bounding box center [43, 295] width 57 height 16
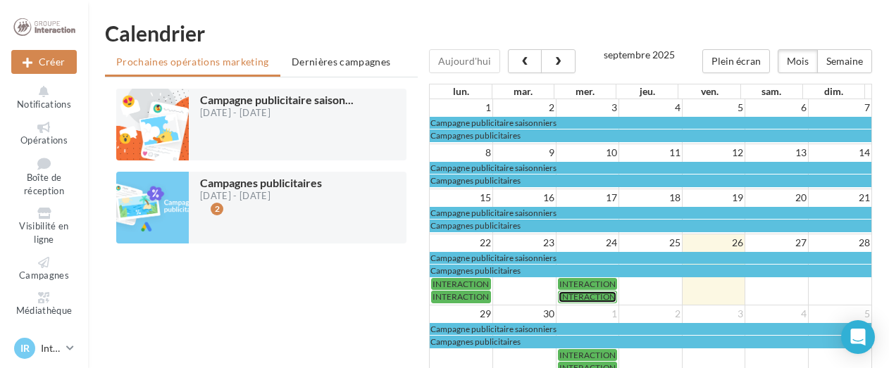
click at [576, 293] on span "INTERACTION - 12 semaines de publication" at bounding box center [639, 297] width 161 height 11
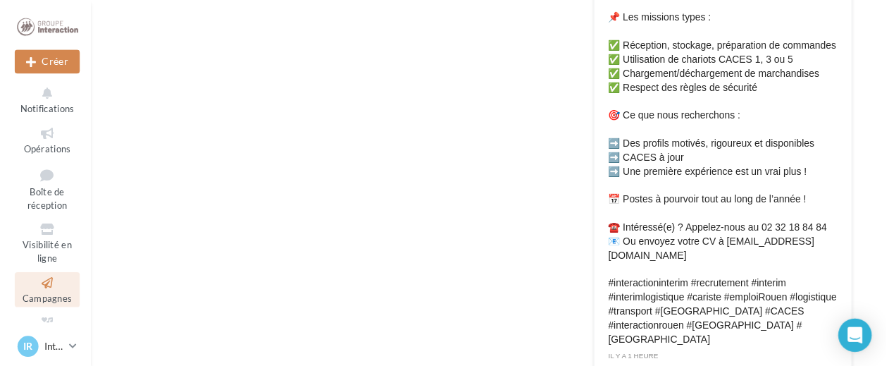
scroll to position [845, 0]
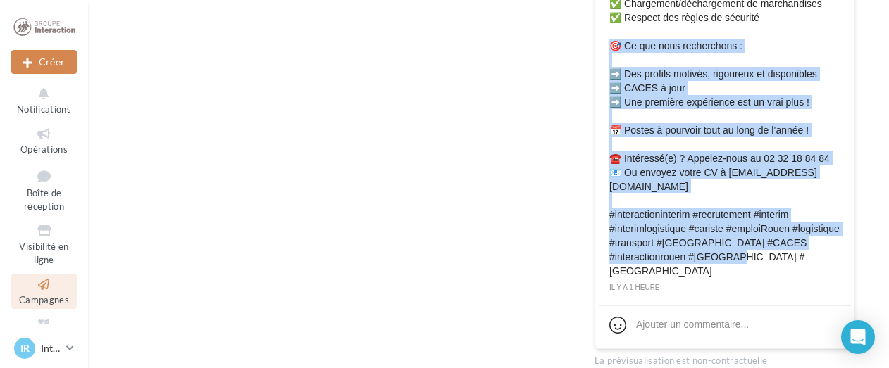
drag, startPoint x: 609, startPoint y: 47, endPoint x: 799, endPoint y: 257, distance: 282.8
click at [799, 257] on span "Mon nom 🚨 [RECRUTEMENT RÉGULIER – PROFILS CARISTES] 🚨 Vous avez de l’expérience…" at bounding box center [724, 38] width 231 height 479
drag, startPoint x: 799, startPoint y: 257, endPoint x: 752, endPoint y: 166, distance: 102.4
copy span "🎯 Ce que nous recherchons : ➡️ Des profils motivés, rigoureux et disponibles ➡️…"
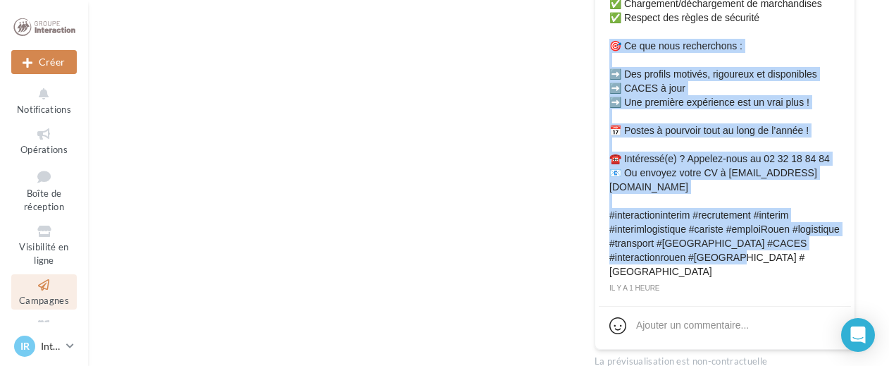
click at [660, 173] on span "Mon nom 🚨 [RECRUTEMENT RÉGULIER – PROFILS CARISTES] 🚨 Vous avez de l’expérience…" at bounding box center [724, 38] width 231 height 479
copy span "🎯 Ce que nous recherchons : ➡️ Des profils motivés, rigoureux et disponibles ➡️…"
click at [643, 170] on span "Mon nom 🚨 [RECRUTEMENT RÉGULIER – PROFILS CARISTES] 🚨 Vous avez de l’expérience…" at bounding box center [724, 38] width 231 height 479
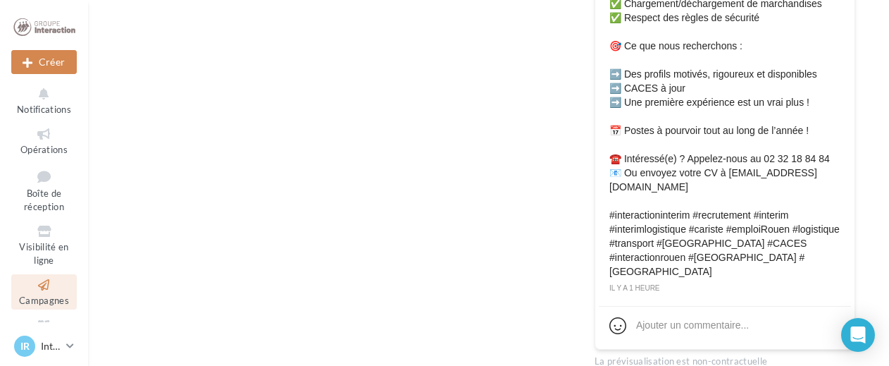
drag, startPoint x: 613, startPoint y: 155, endPoint x: 664, endPoint y: 187, distance: 60.8
click at [664, 187] on span "Mon nom 🚨 [RECRUTEMENT RÉGULIER – PROFILS CARISTES] 🚨 Vous avez de l’expérience…" at bounding box center [724, 38] width 231 height 479
drag, startPoint x: 664, startPoint y: 187, endPoint x: 656, endPoint y: 178, distance: 13.0
copy span "☎️ Intéressé(e) ? Appelez-nous au 02 32 18 84 84 📧 Ou envoyez votre CV à [EMAIL…"
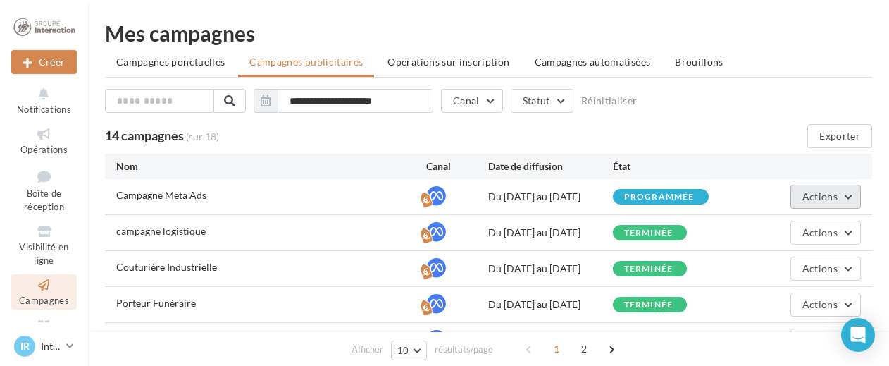
click at [812, 199] on span "Actions" at bounding box center [819, 196] width 35 height 12
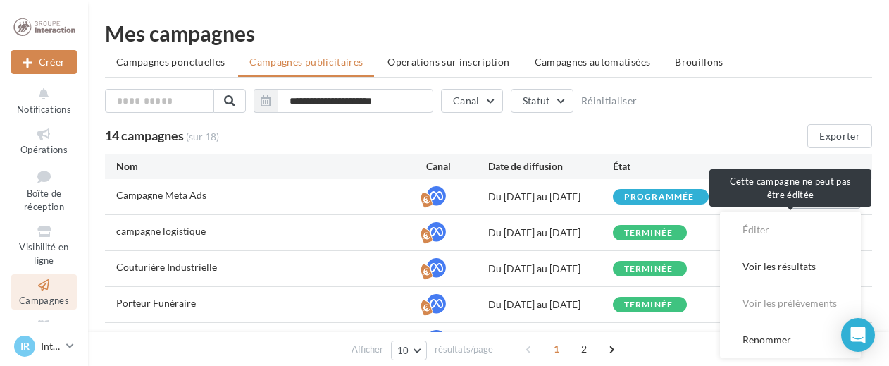
scroll to position [70, 0]
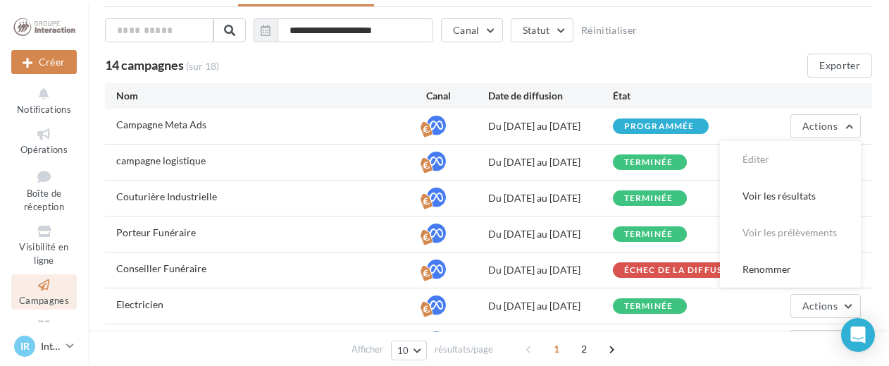
click at [762, 78] on div "**********" at bounding box center [488, 259] width 767 height 483
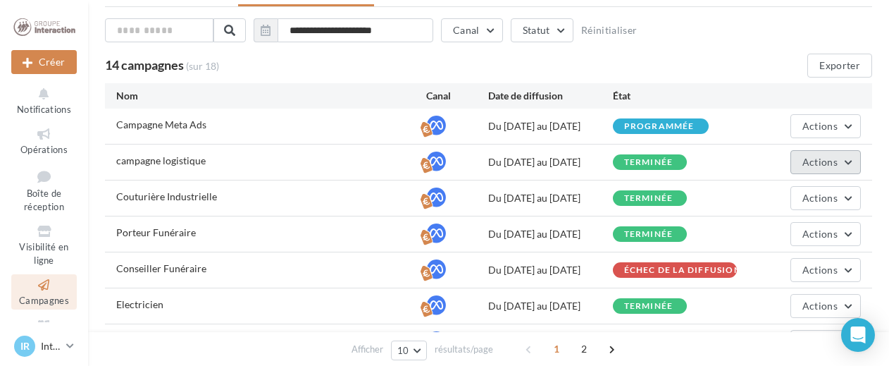
click at [831, 167] on span "Actions" at bounding box center [819, 162] width 35 height 12
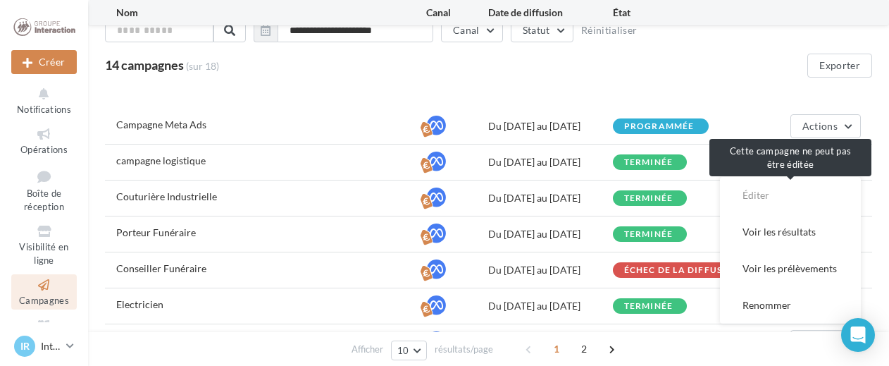
scroll to position [141, 0]
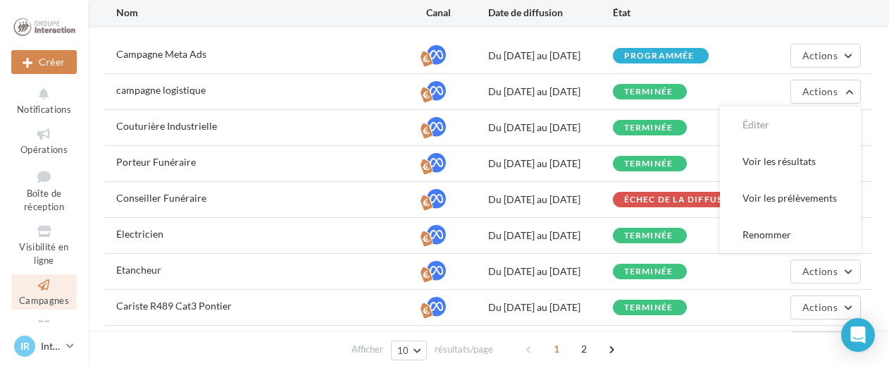
click at [756, 38] on div "Campagne Meta Ads Du [DATE] au [DATE] programmée Actions" at bounding box center [488, 55] width 767 height 35
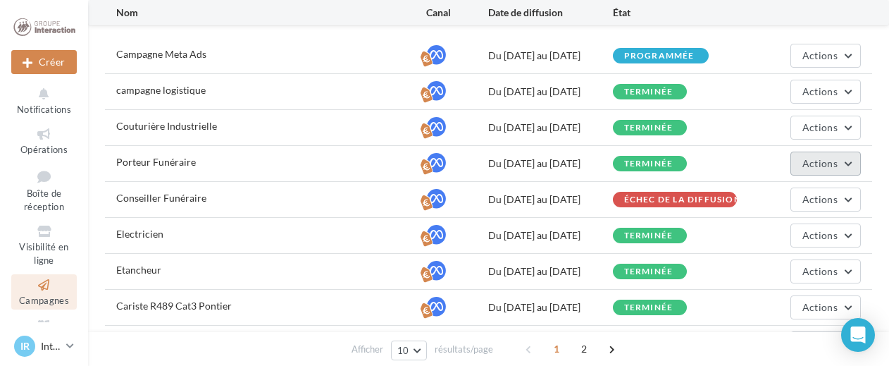
click at [835, 171] on button "Actions" at bounding box center [825, 163] width 70 height 24
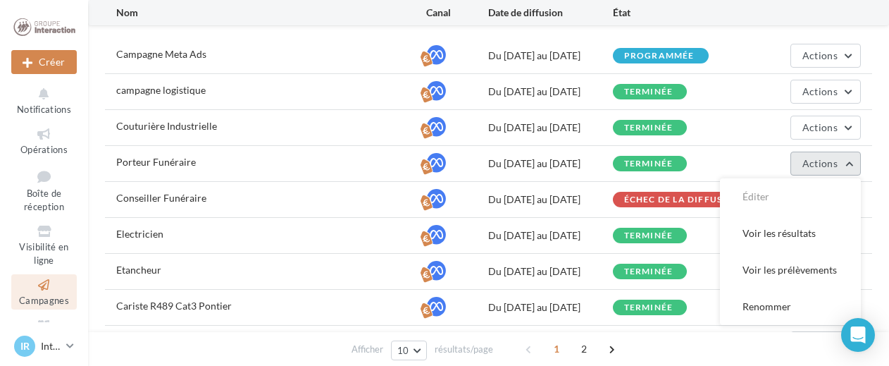
click at [833, 169] on span "Actions" at bounding box center [819, 163] width 35 height 12
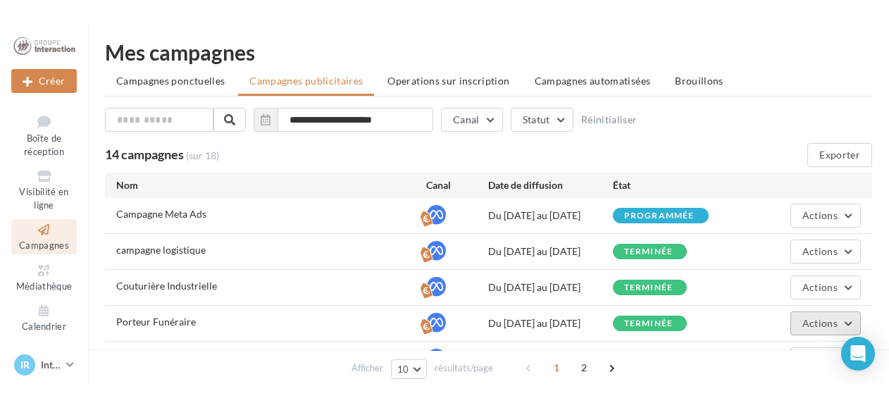
scroll to position [0, 0]
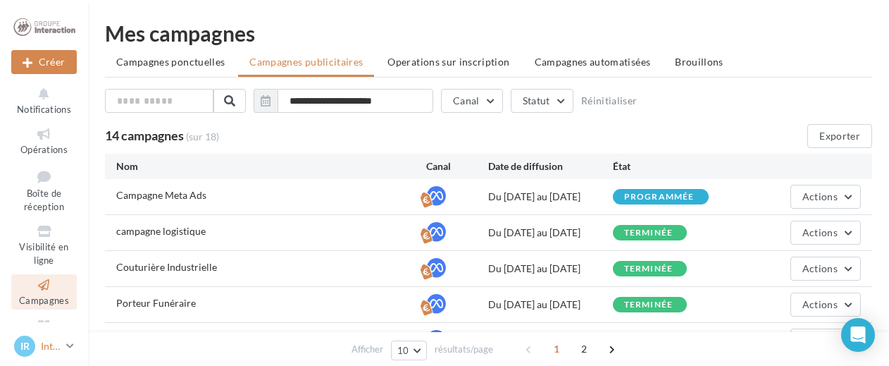
click at [67, 342] on icon at bounding box center [70, 346] width 8 height 12
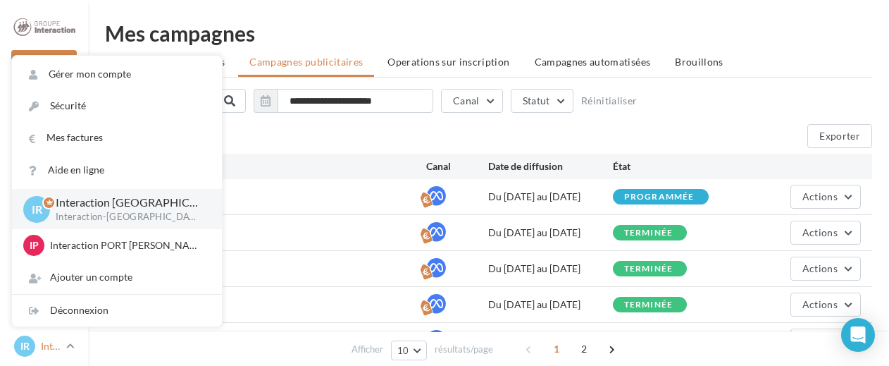
click at [67, 342] on icon at bounding box center [70, 346] width 8 height 12
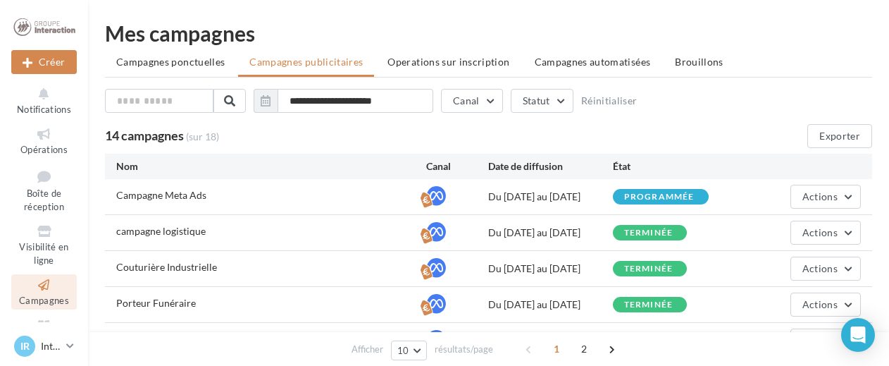
click at [715, 126] on div "Exporter" at bounding box center [780, 136] width 183 height 24
